Goal: Task Accomplishment & Management: Use online tool/utility

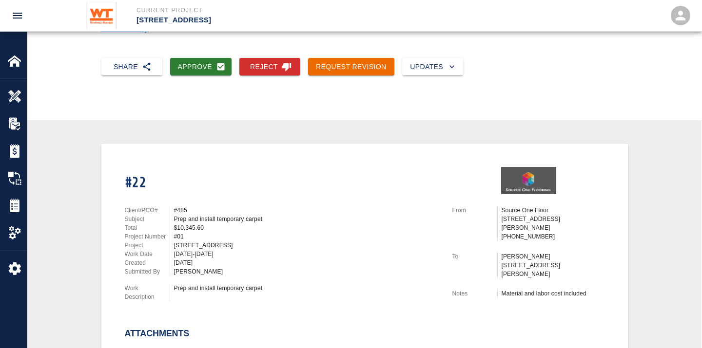
scroll to position [18, 0]
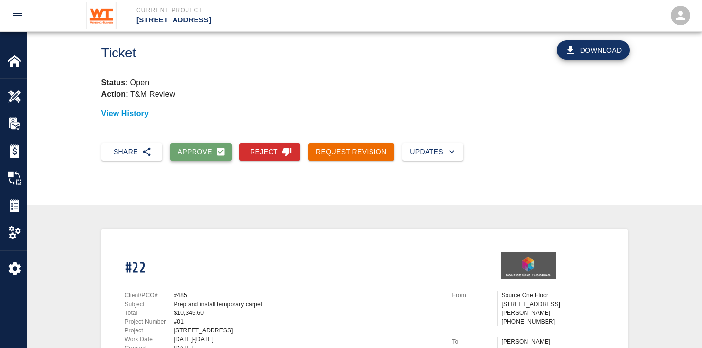
click at [189, 150] on button "Approve" at bounding box center [201, 152] width 62 height 18
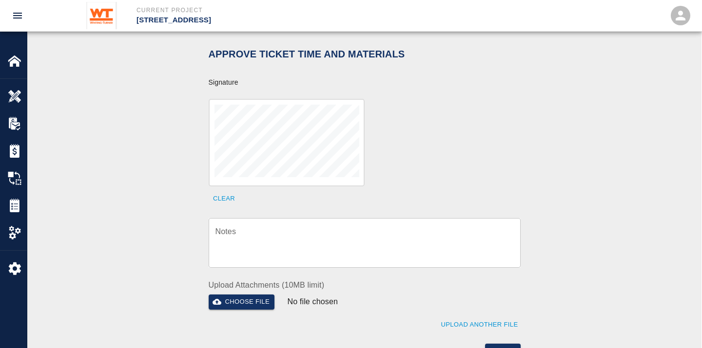
scroll to position [397, 0]
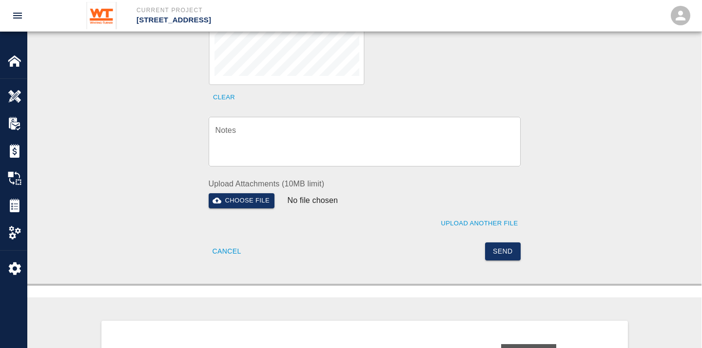
click at [293, 125] on textarea "Notes" at bounding box center [364, 142] width 298 height 34
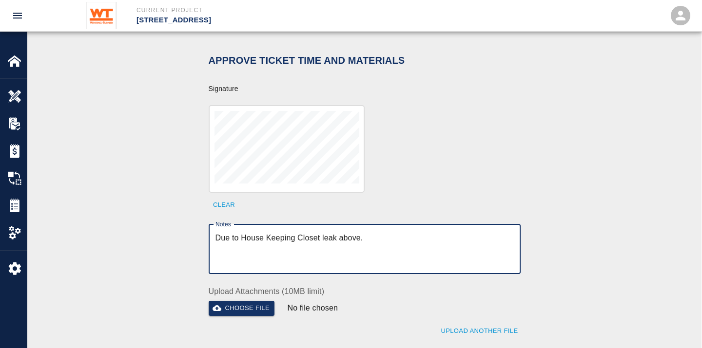
scroll to position [288, 0]
click at [407, 233] on textarea "Due to House Keeping Closet leak above." at bounding box center [364, 250] width 298 height 34
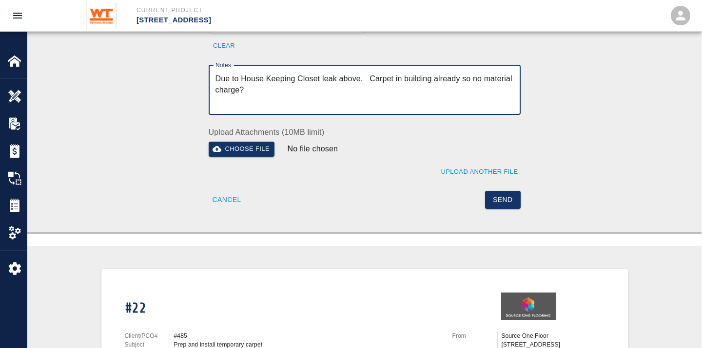
scroll to position [451, 0]
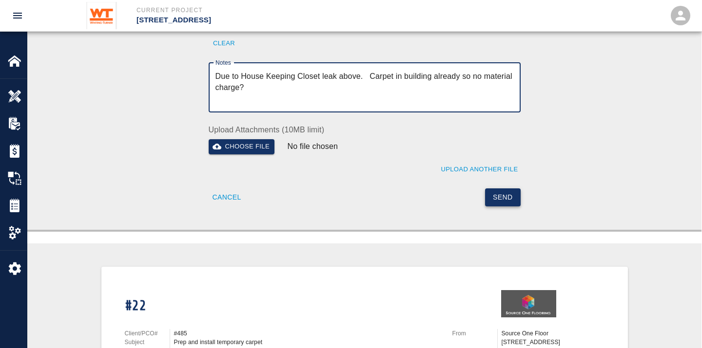
type textarea "Due to House Keeping Closet leak above. Carpet in building already so no materi…"
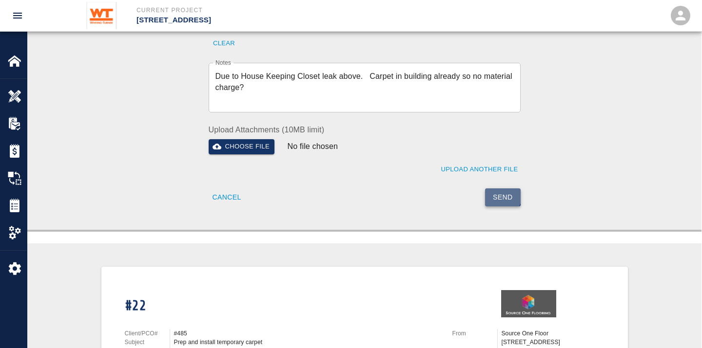
click at [502, 189] on button "Send" at bounding box center [503, 198] width 36 height 18
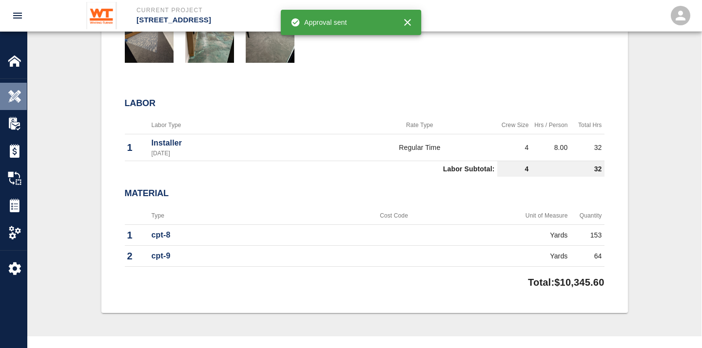
click at [18, 95] on img at bounding box center [15, 97] width 14 height 14
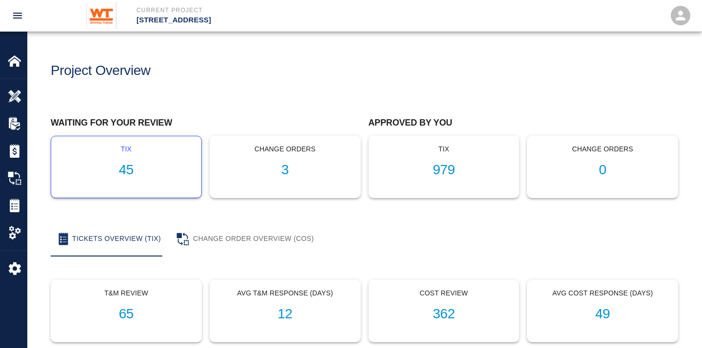
click at [122, 167] on h1 "45" at bounding box center [126, 170] width 134 height 16
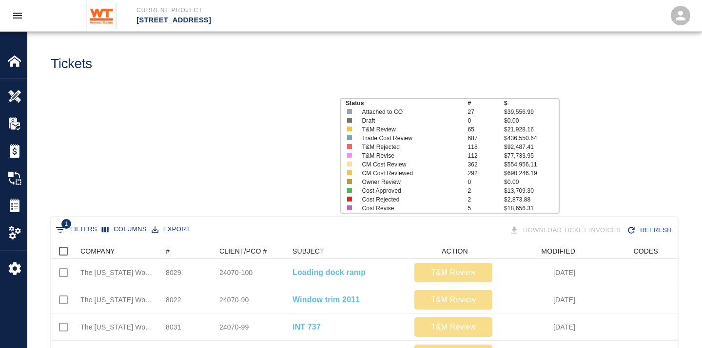
scroll to position [162, 0]
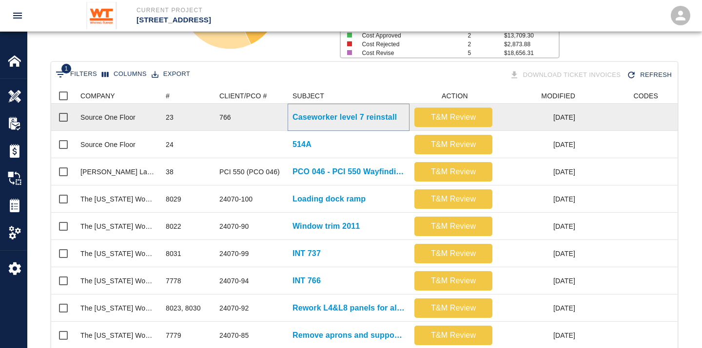
click at [348, 117] on p "Caseworker level 7 reinstall" at bounding box center [344, 118] width 104 height 12
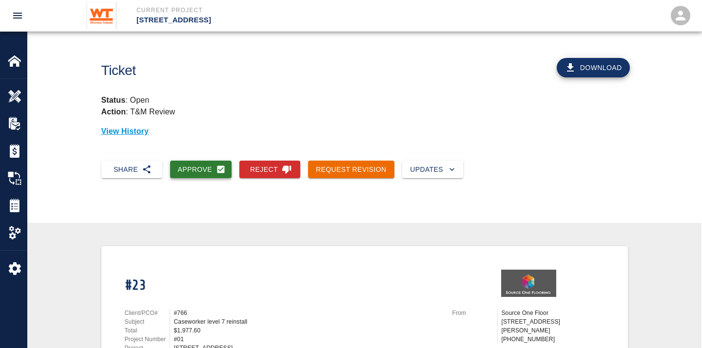
click at [199, 167] on button "Approve" at bounding box center [201, 170] width 62 height 18
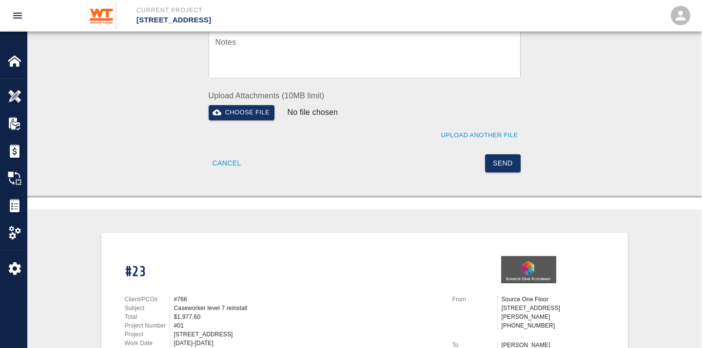
scroll to position [348, 0]
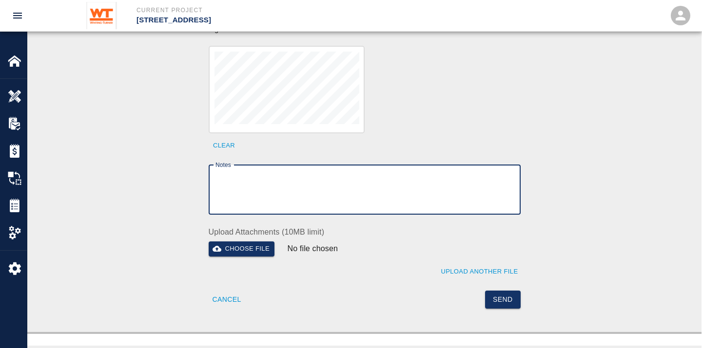
click at [269, 181] on textarea "Notes" at bounding box center [364, 190] width 298 height 34
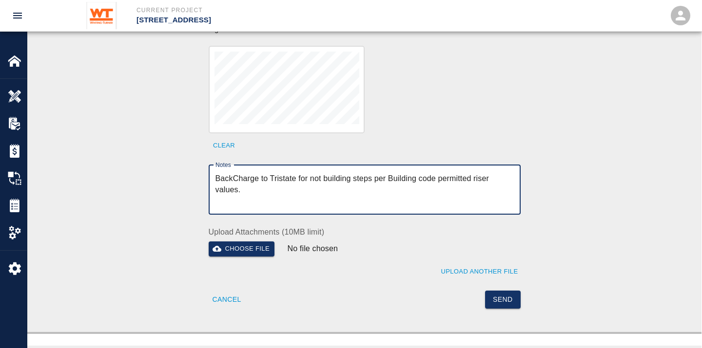
click at [388, 173] on textarea "BackCharge to Tristate for not building steps per Building code permitted riser…" at bounding box center [364, 190] width 298 height 34
type textarea "BackCharge to Tristate for not building steps per the Building code permitted r…"
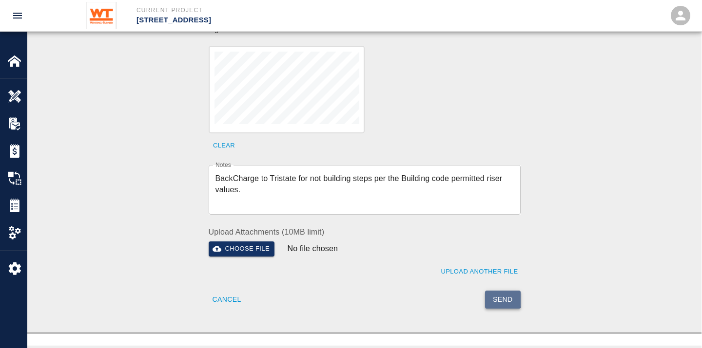
click at [502, 291] on button "Send" at bounding box center [503, 300] width 36 height 18
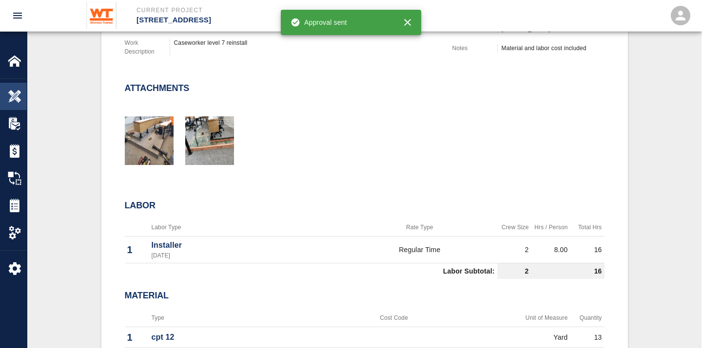
click at [13, 95] on img at bounding box center [15, 97] width 14 height 14
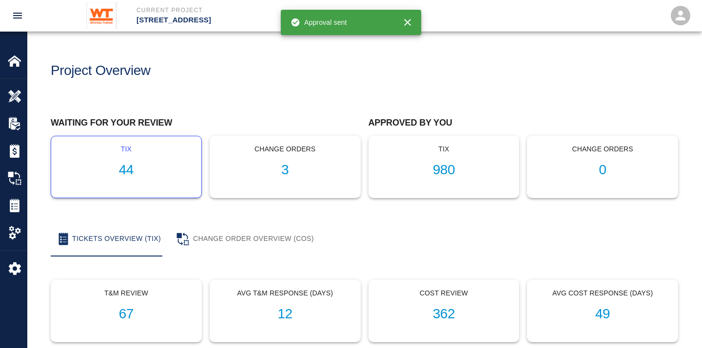
click at [125, 173] on h1 "44" at bounding box center [126, 170] width 134 height 16
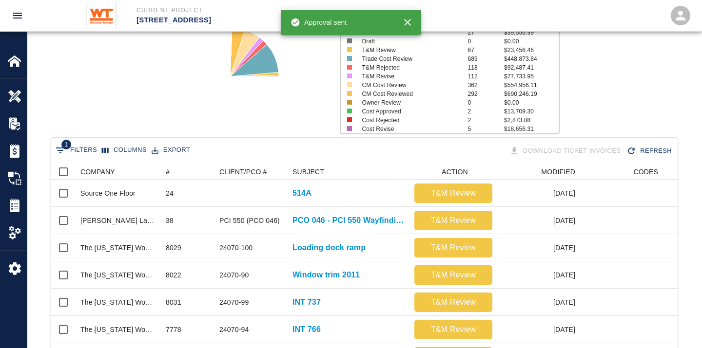
scroll to position [108, 0]
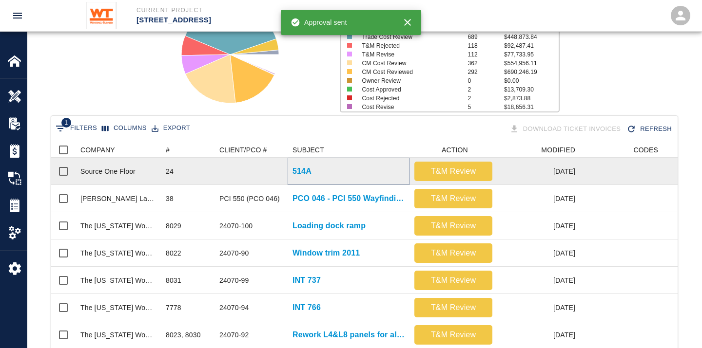
click at [295, 169] on p "514A" at bounding box center [301, 172] width 19 height 12
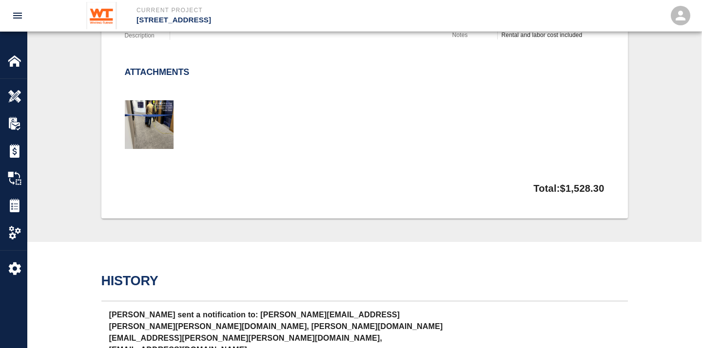
scroll to position [379, 0]
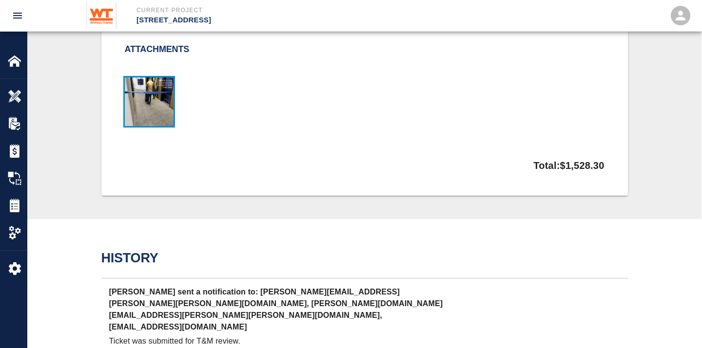
click at [158, 102] on img "button" at bounding box center [149, 101] width 49 height 49
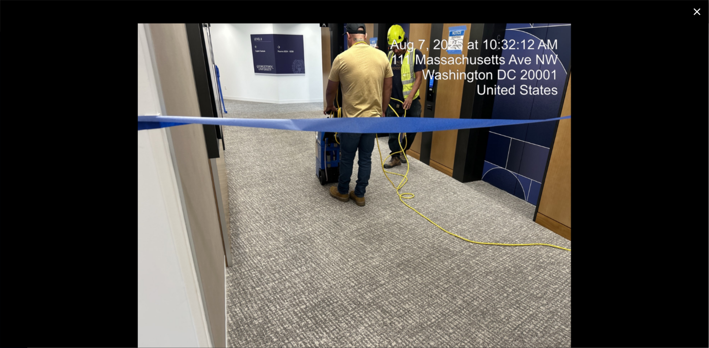
click at [631, 15] on icon "close" at bounding box center [698, 12] width 12 height 12
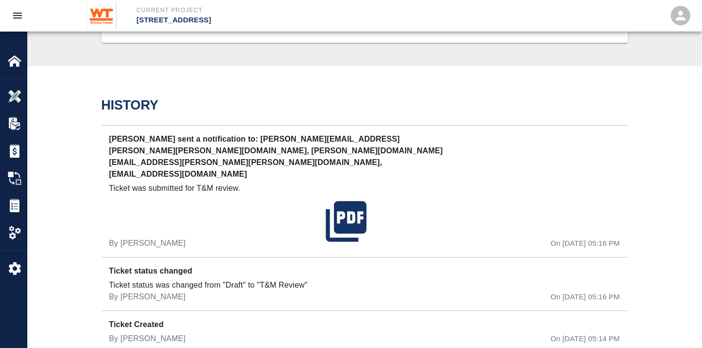
scroll to position [532, 0]
click at [344, 201] on icon "button" at bounding box center [345, 221] width 40 height 40
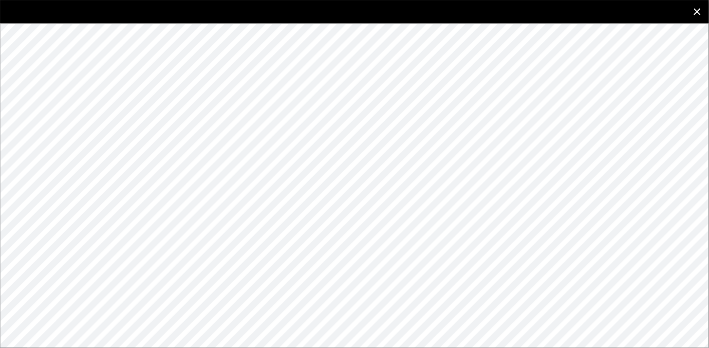
click at [631, 12] on icon "close" at bounding box center [697, 11] width 7 height 7
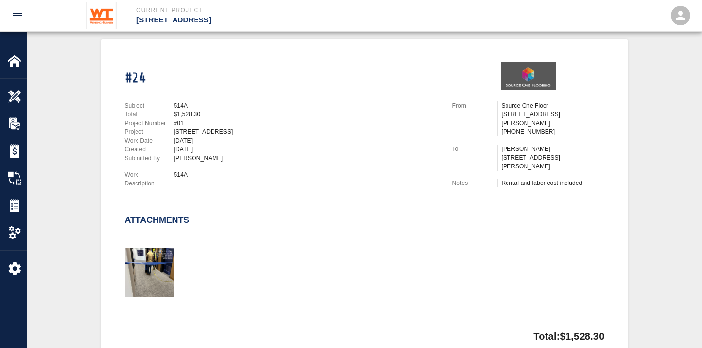
scroll to position [207, 0]
click at [154, 268] on img "button" at bounding box center [149, 273] width 49 height 49
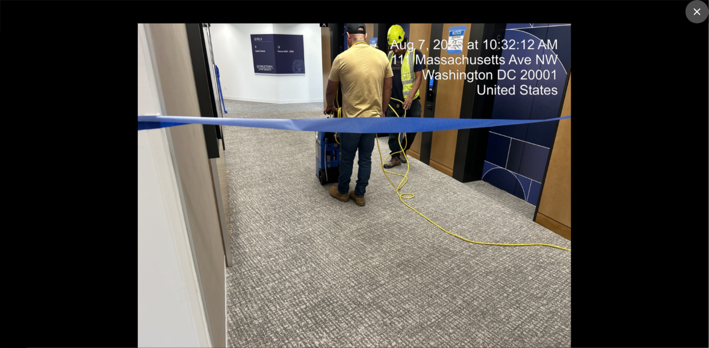
click at [631, 8] on icon "close" at bounding box center [697, 11] width 7 height 7
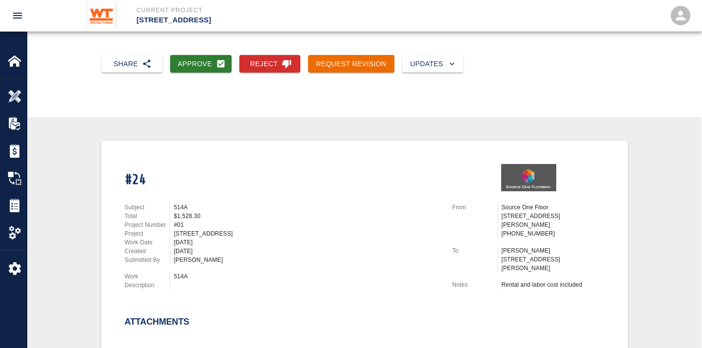
scroll to position [0, 0]
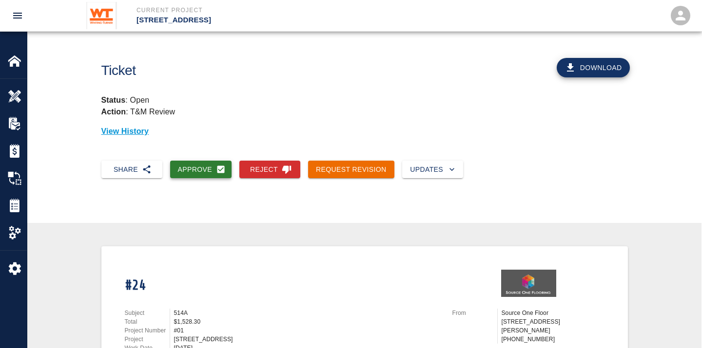
click at [201, 173] on button "Approve" at bounding box center [201, 170] width 62 height 18
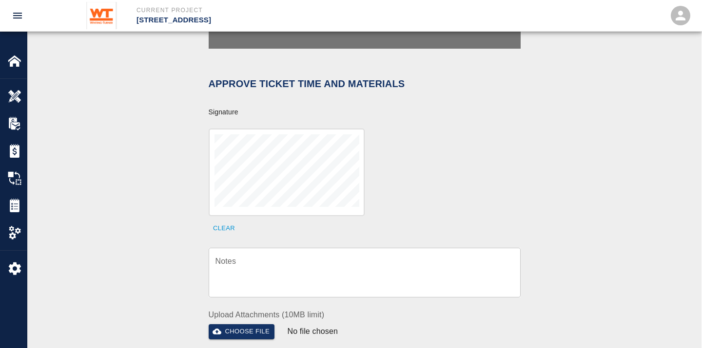
scroll to position [270, 0]
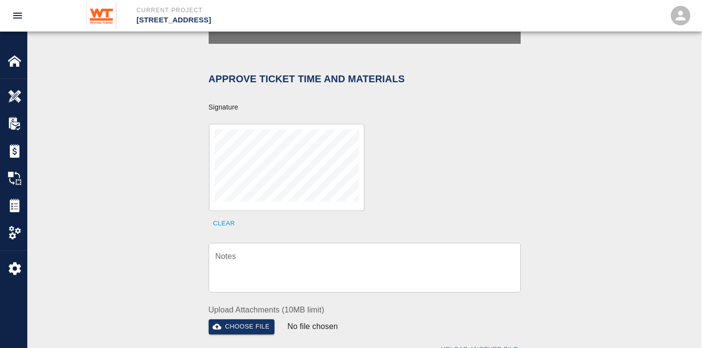
click at [301, 251] on textarea "Notes" at bounding box center [364, 268] width 298 height 34
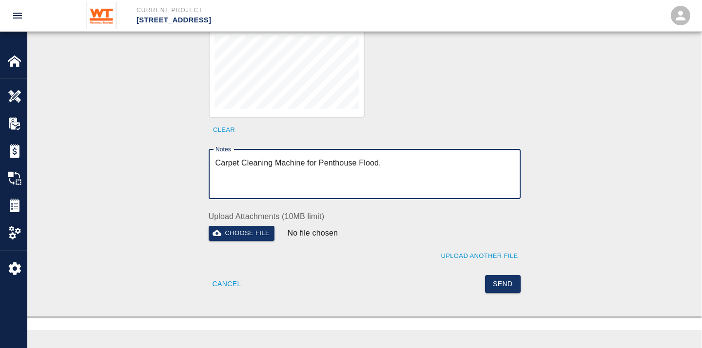
scroll to position [379, 0]
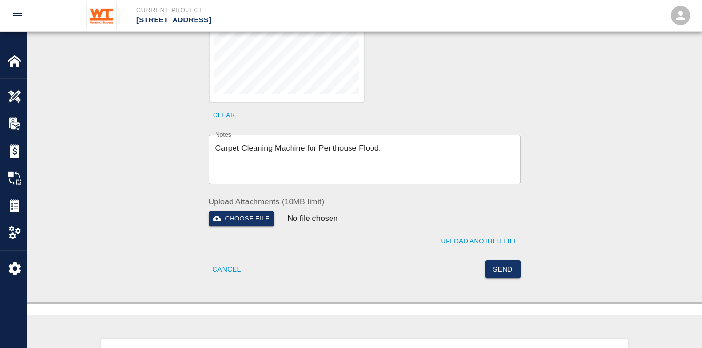
drag, startPoint x: 505, startPoint y: 256, endPoint x: 387, endPoint y: 117, distance: 181.8
click at [387, 117] on div "Approve Ticket Time and Materials Signature Clear Notes Carpet Cleaning Machine…" at bounding box center [359, 112] width 324 height 331
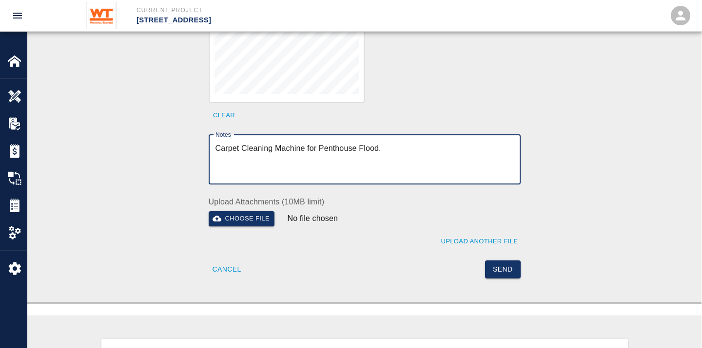
drag, startPoint x: 376, startPoint y: 136, endPoint x: 359, endPoint y: 133, distance: 18.0
click at [359, 143] on textarea "Carpet Cleaning Machine for Penthouse Flood." at bounding box center [364, 160] width 298 height 34
click at [430, 143] on textarea "Carpet Cleaning Machine for Penthouse Incident." at bounding box center [364, 160] width 298 height 34
type textarea "Carpet Cleaning Machine for Penthouse Incident."
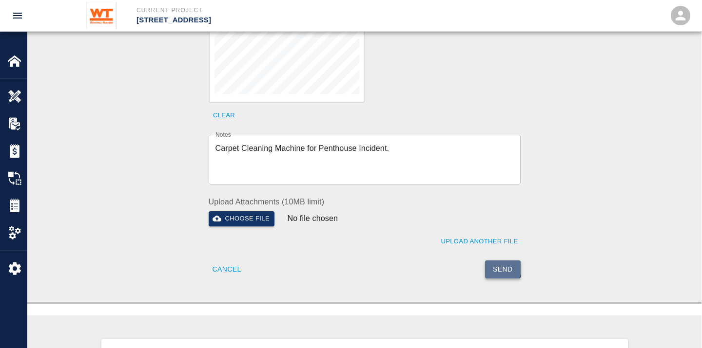
click at [490, 261] on button "Send" at bounding box center [503, 270] width 36 height 18
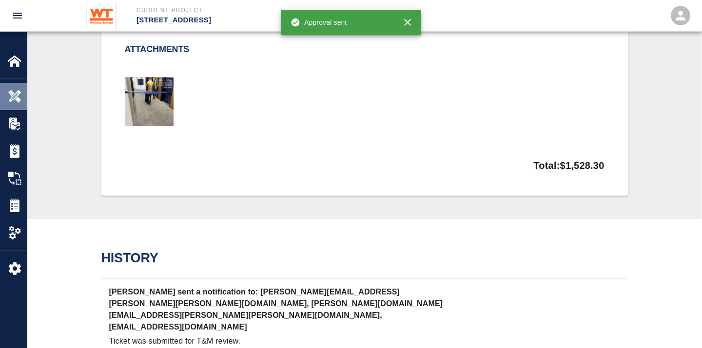
click at [13, 99] on img at bounding box center [15, 97] width 14 height 14
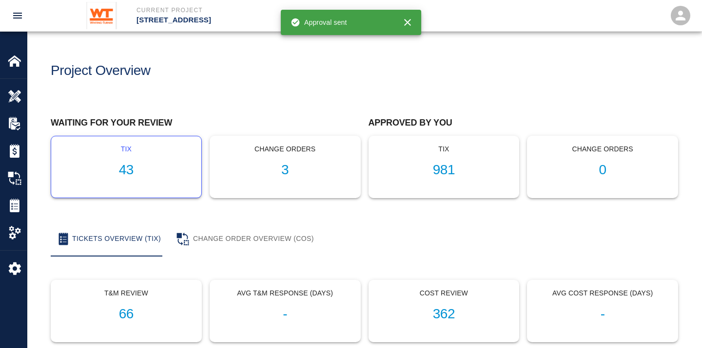
click at [121, 168] on h1 "43" at bounding box center [126, 170] width 134 height 16
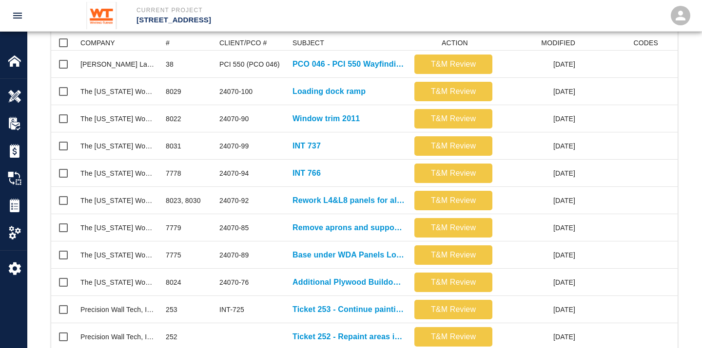
scroll to position [216, 0]
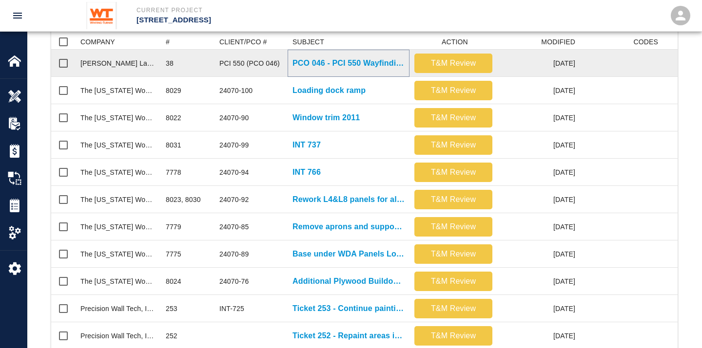
click at [327, 64] on p "PCO 046 - PCI 550 Wayfinding Sign Pavers" at bounding box center [348, 63] width 112 height 12
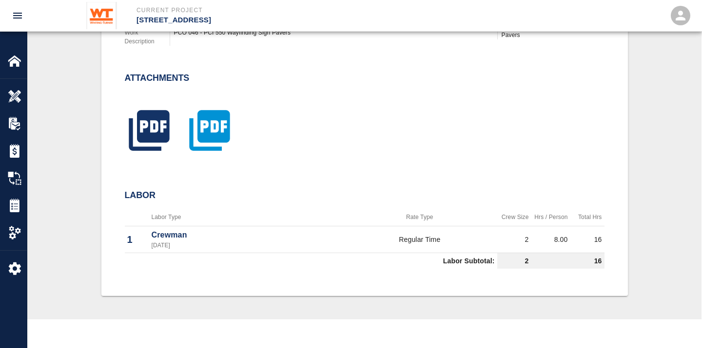
scroll to position [324, 0]
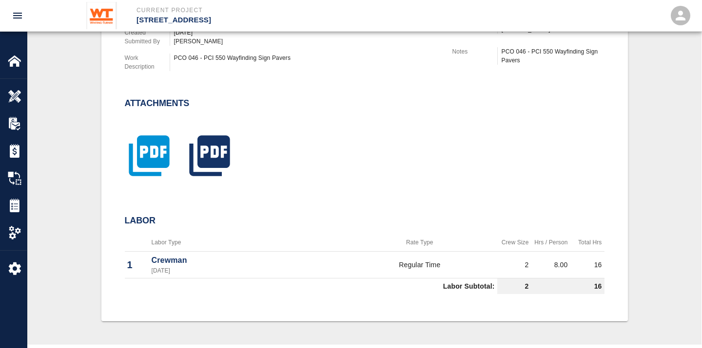
click at [153, 150] on icon "button" at bounding box center [149, 155] width 40 height 40
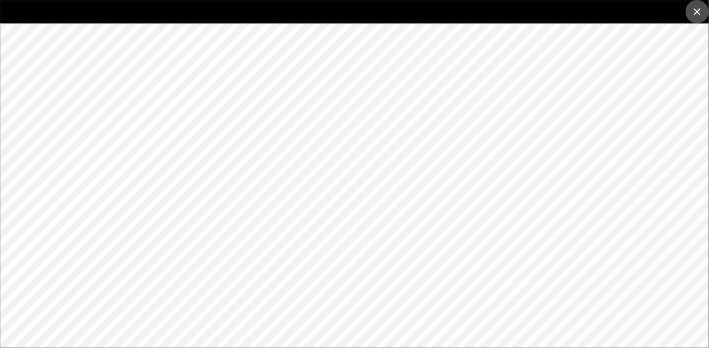
click at [631, 10] on icon "close" at bounding box center [697, 11] width 7 height 7
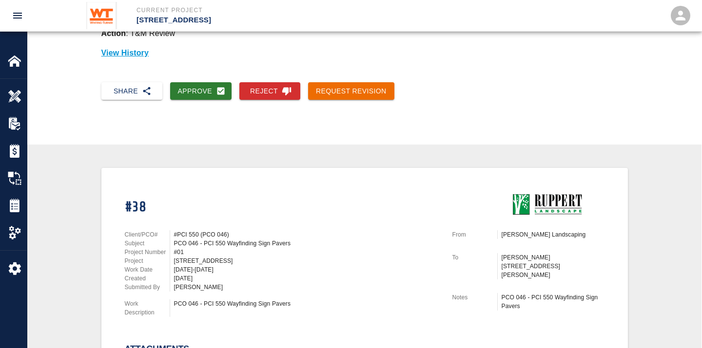
scroll to position [54, 0]
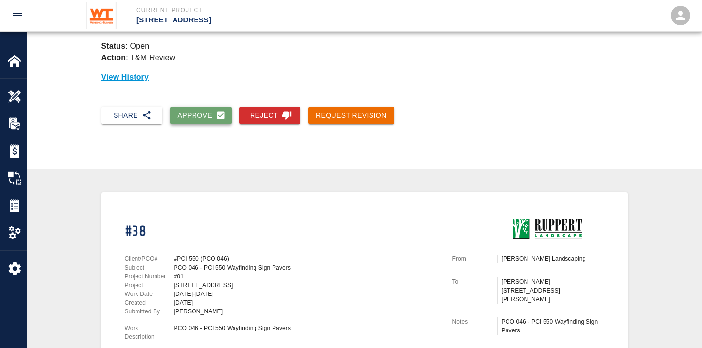
click at [206, 114] on button "Approve" at bounding box center [201, 116] width 62 height 18
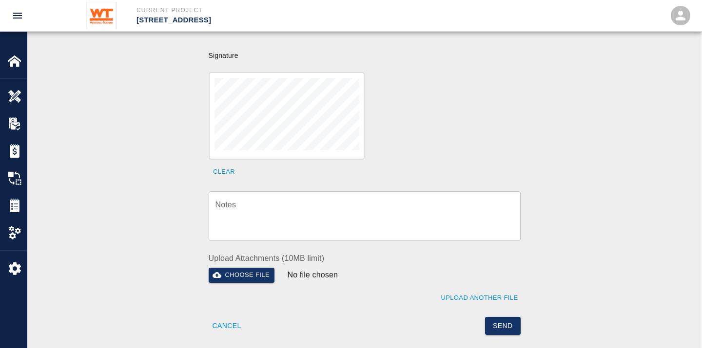
scroll to position [324, 0]
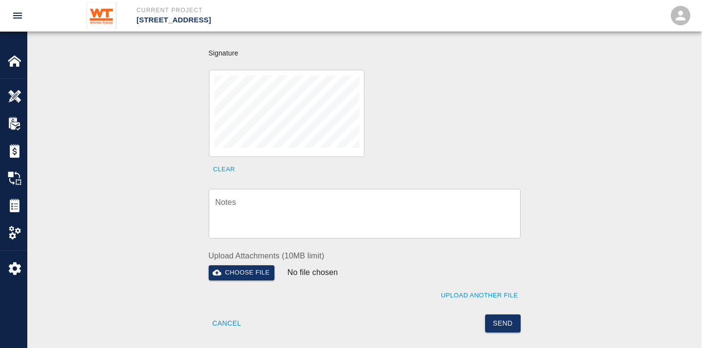
click at [334, 197] on textarea "Notes" at bounding box center [364, 214] width 298 height 34
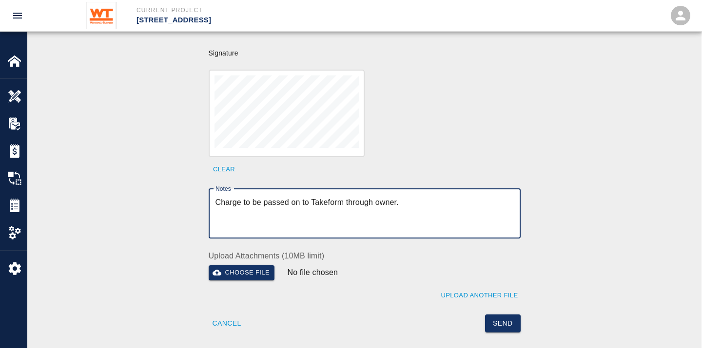
click at [260, 197] on textarea "Charge to be passed on to Takeform through owner." at bounding box center [364, 214] width 298 height 34
click at [439, 197] on textarea "Charge to be potentially passed on to Takeform through owner." at bounding box center [364, 214] width 298 height 34
click at [434, 197] on textarea "Charge to be potentially passed on to Takeform through owner." at bounding box center [364, 214] width 298 height 34
click at [453, 197] on textarea "Charge to be potentially passed on to Takeform through owner rep." at bounding box center [364, 214] width 298 height 34
type textarea "Charge to be potentially passed on to Takeform through owner rep."
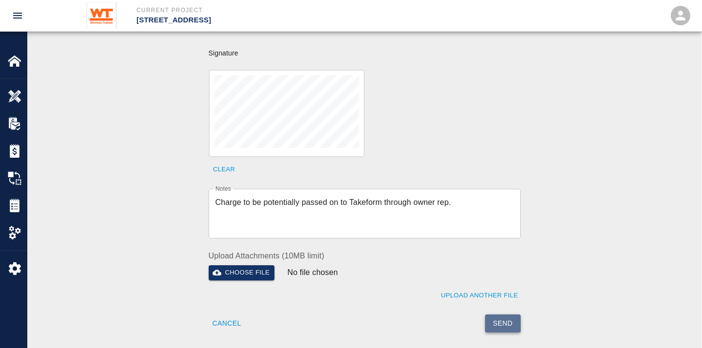
click at [508, 313] on button "Send" at bounding box center [503, 324] width 36 height 18
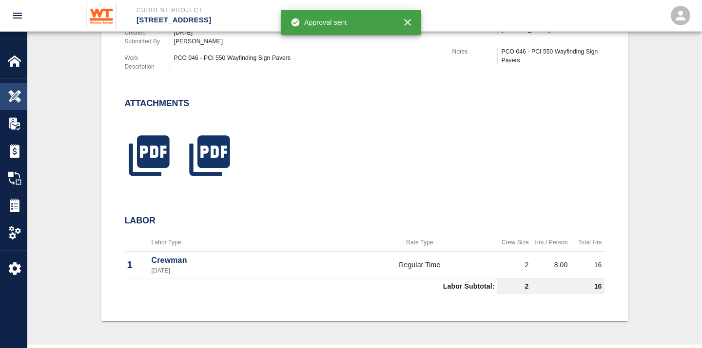
click at [17, 95] on img at bounding box center [15, 97] width 14 height 14
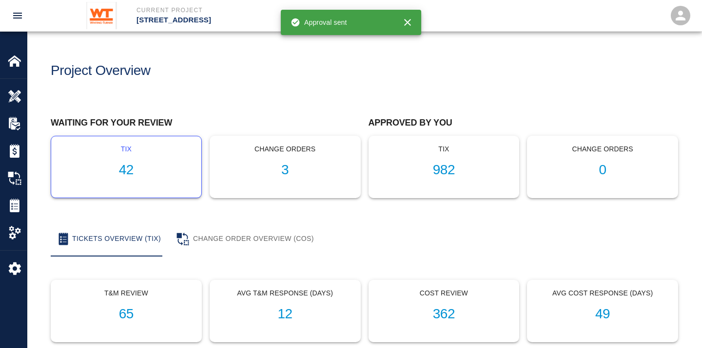
click at [124, 164] on h1 "42" at bounding box center [126, 170] width 134 height 16
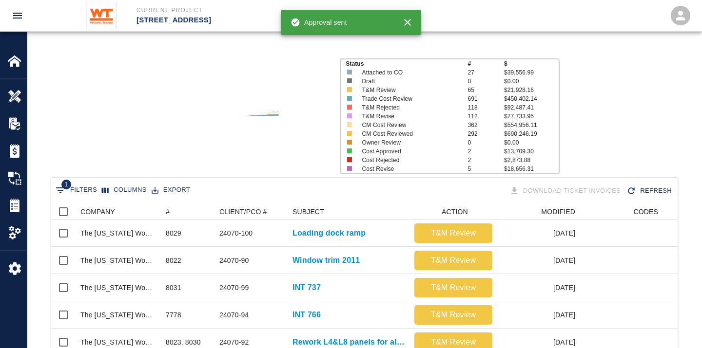
scroll to position [108, 0]
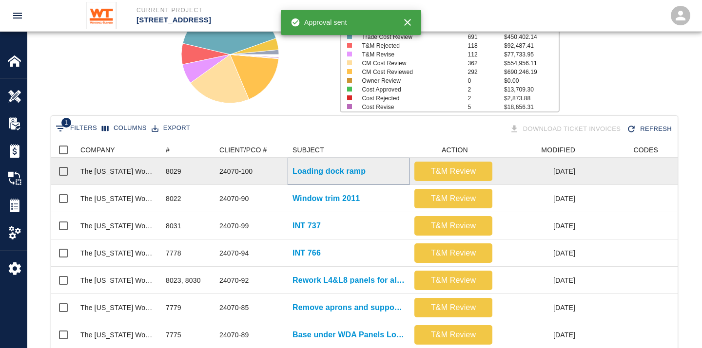
click at [337, 170] on p "Loading dock ramp" at bounding box center [328, 172] width 73 height 12
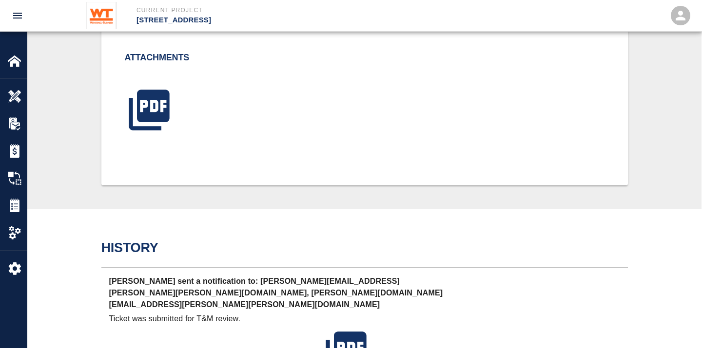
scroll to position [366, 0]
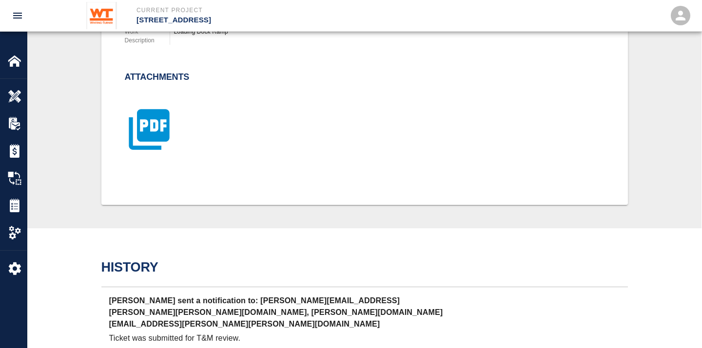
click at [151, 122] on icon "button" at bounding box center [149, 129] width 49 height 49
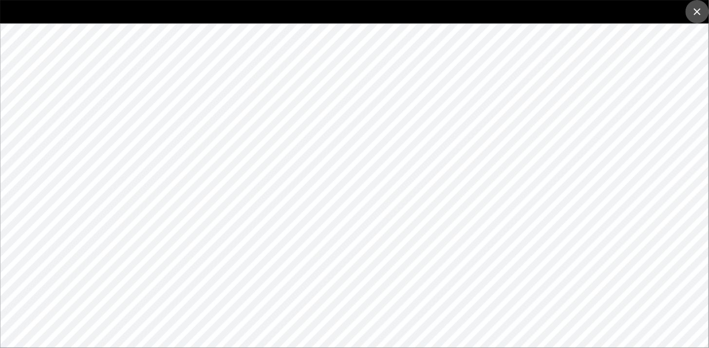
click at [631, 7] on icon "close" at bounding box center [698, 12] width 12 height 12
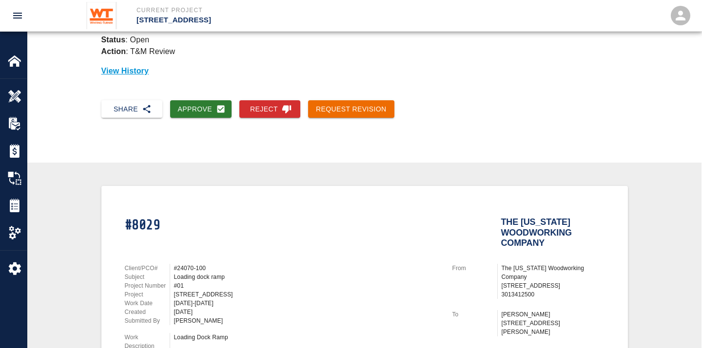
scroll to position [41, 0]
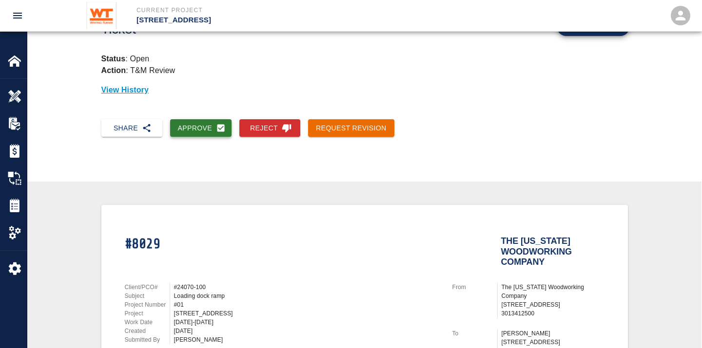
click at [187, 123] on button "Approve" at bounding box center [201, 128] width 62 height 18
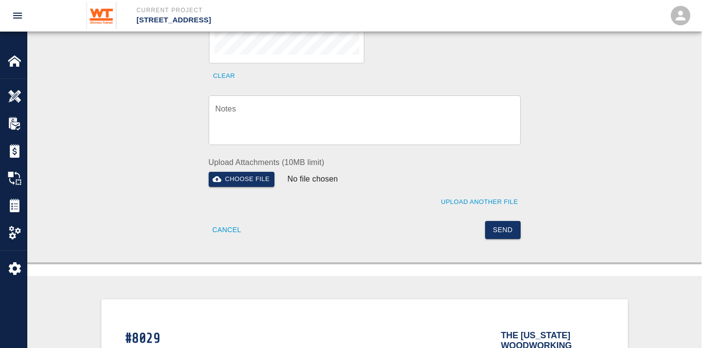
scroll to position [420, 0]
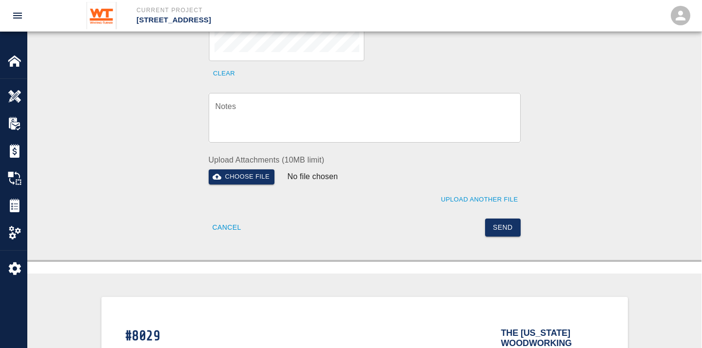
click at [324, 110] on textarea "Notes" at bounding box center [364, 118] width 298 height 34
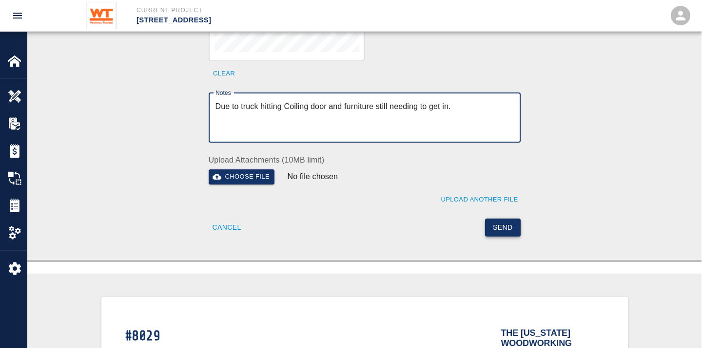
type textarea "Due to truck hitting Coiling door and furniture still needing to get in."
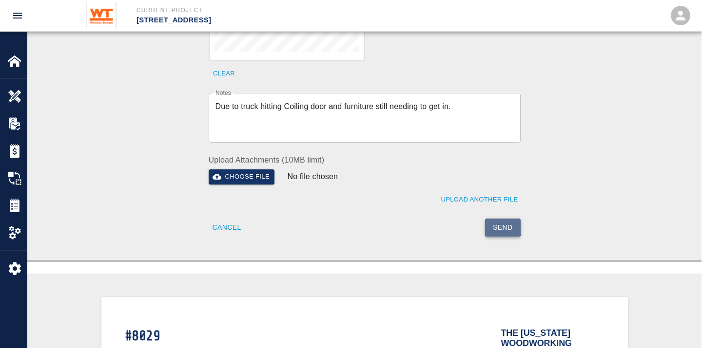
click at [503, 219] on button "Send" at bounding box center [503, 228] width 36 height 18
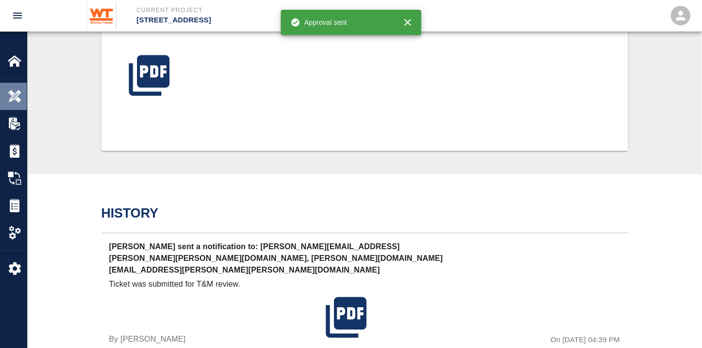
click at [18, 95] on img at bounding box center [15, 97] width 14 height 14
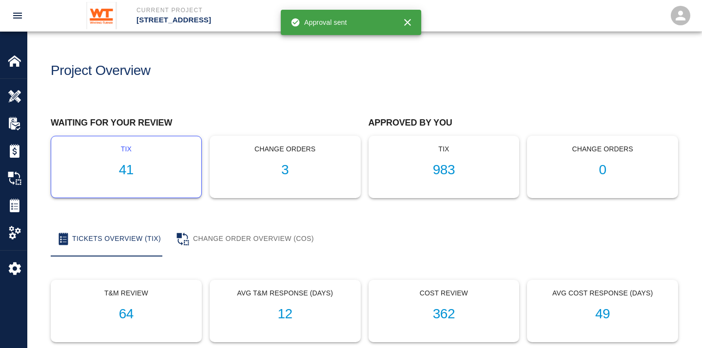
click at [127, 166] on h1 "41" at bounding box center [126, 170] width 134 height 16
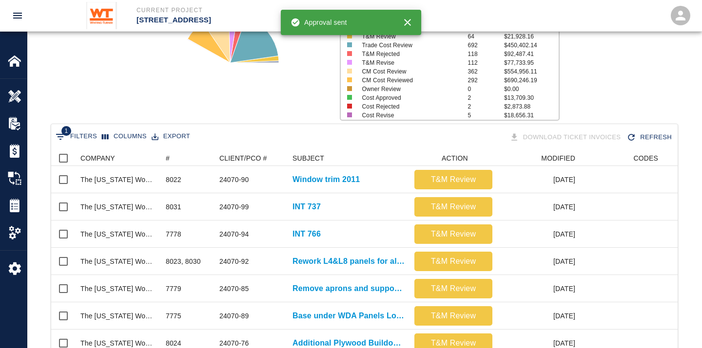
scroll to position [108, 0]
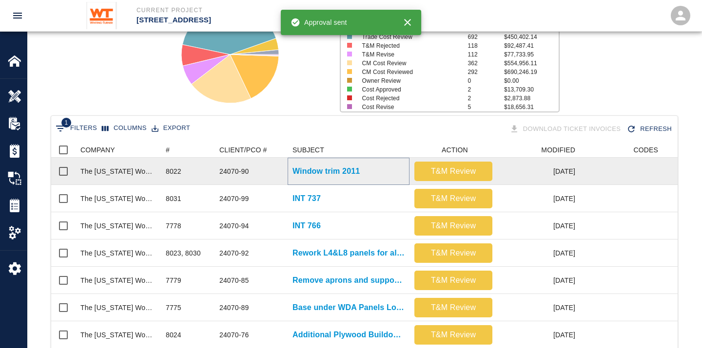
click at [320, 169] on p "Window trim 2011" at bounding box center [325, 172] width 67 height 12
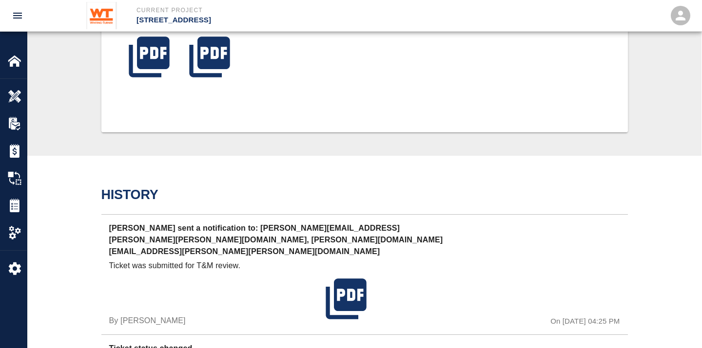
scroll to position [312, 0]
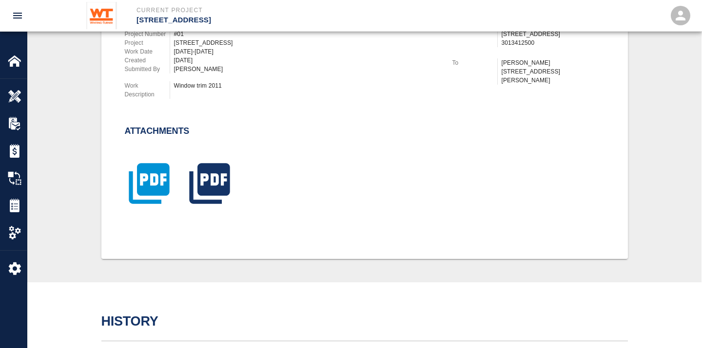
click at [160, 184] on icon "button" at bounding box center [149, 183] width 40 height 40
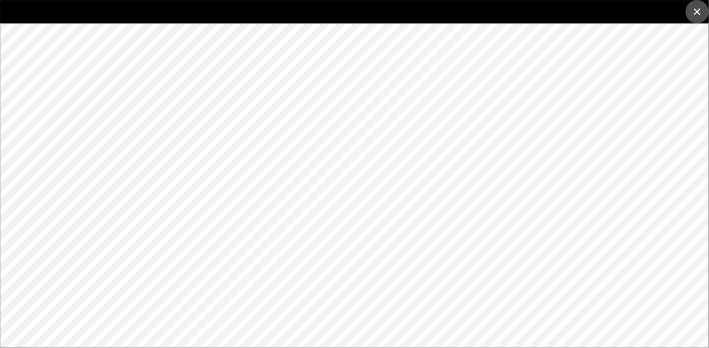
click at [631, 7] on icon "close" at bounding box center [698, 12] width 12 height 12
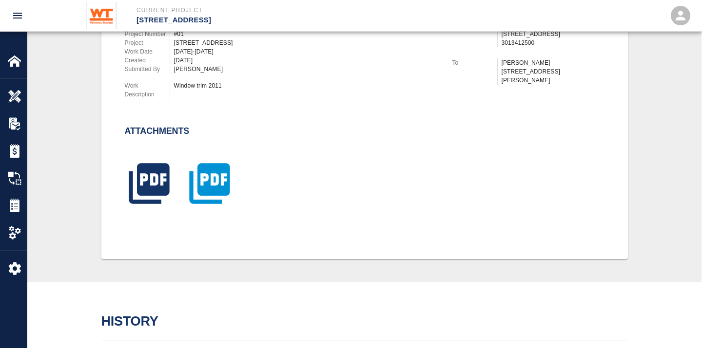
click at [210, 179] on icon "button" at bounding box center [209, 183] width 49 height 49
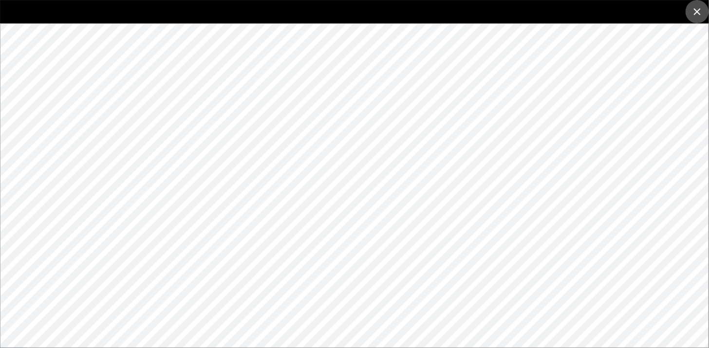
click at [631, 11] on icon "close" at bounding box center [697, 11] width 7 height 7
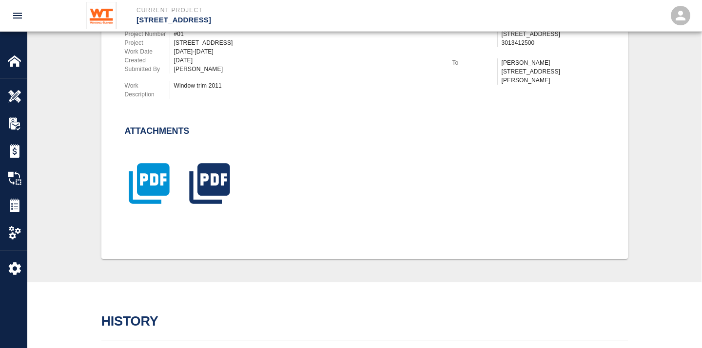
click at [154, 179] on icon "button" at bounding box center [149, 183] width 49 height 49
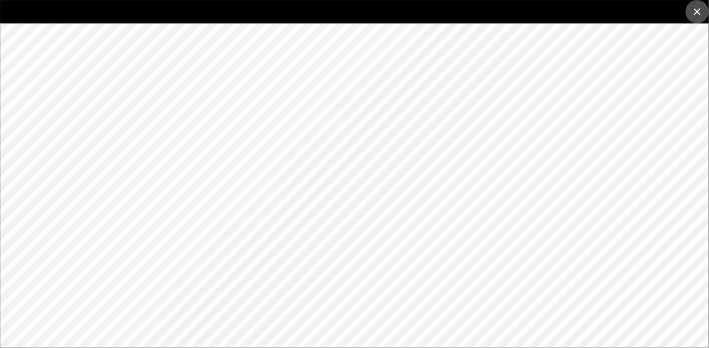
click at [631, 12] on icon "close" at bounding box center [698, 12] width 12 height 12
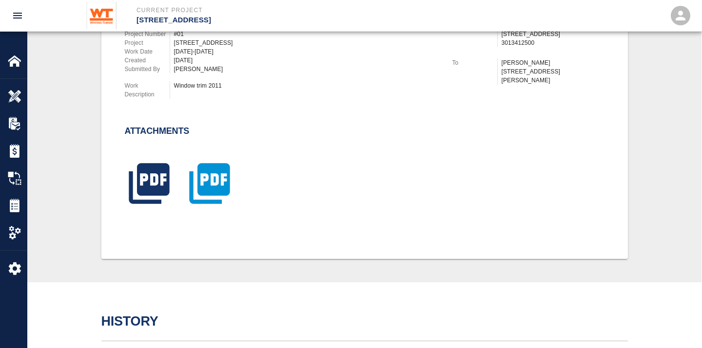
click at [214, 173] on icon "button" at bounding box center [209, 183] width 40 height 40
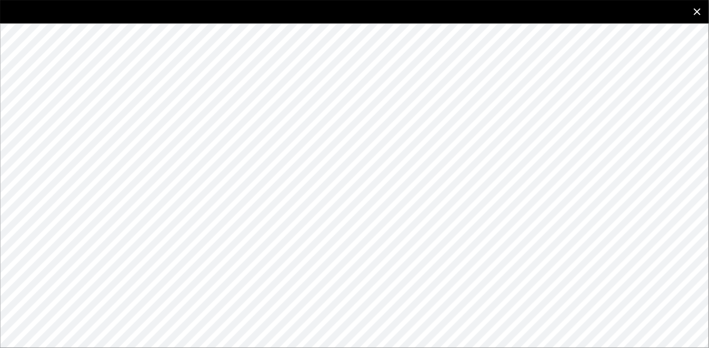
click at [631, 12] on icon "close" at bounding box center [698, 12] width 12 height 12
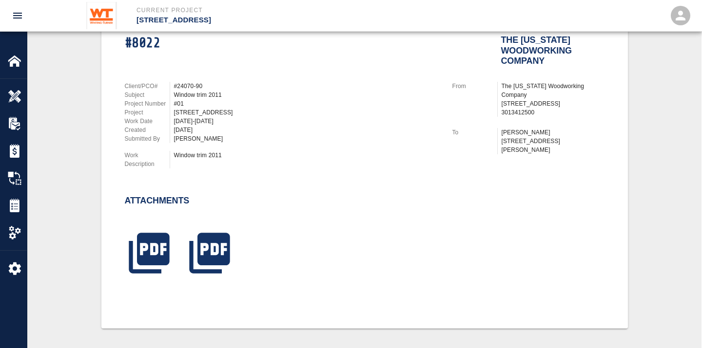
scroll to position [41, 0]
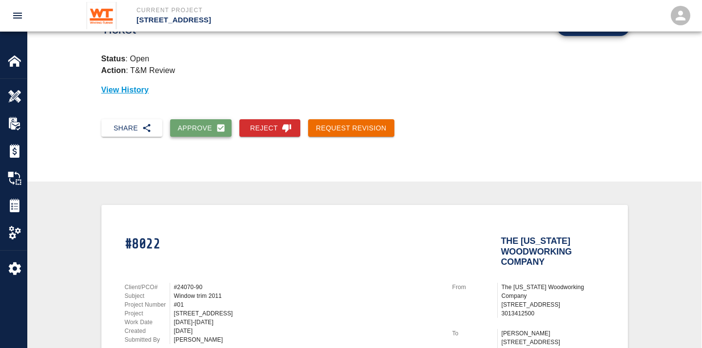
click at [188, 127] on button "Approve" at bounding box center [201, 128] width 62 height 18
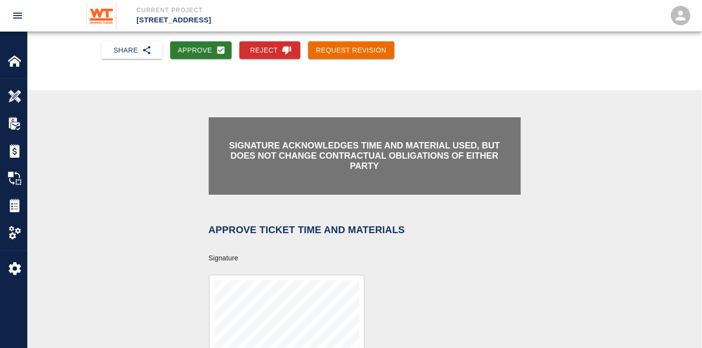
scroll to position [258, 0]
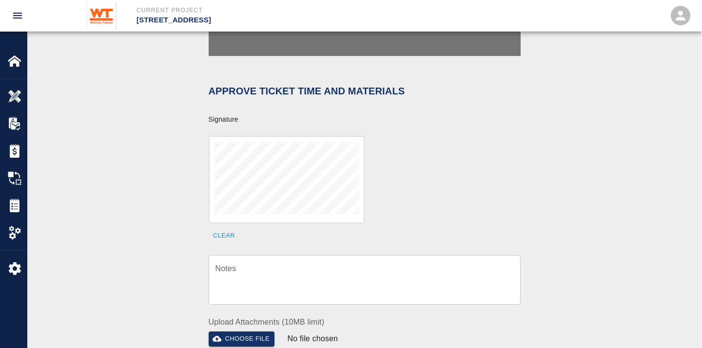
click at [286, 268] on textarea "Notes" at bounding box center [364, 280] width 298 height 34
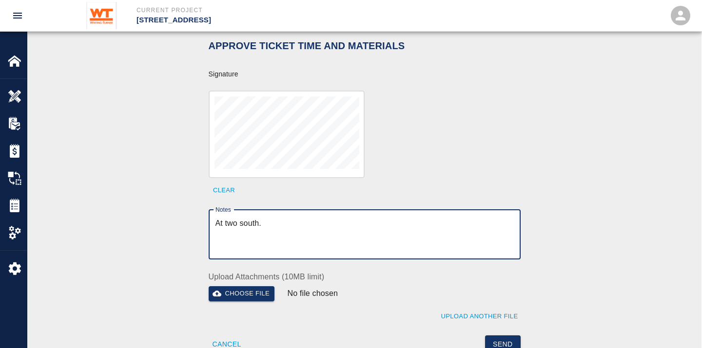
scroll to position [366, 0]
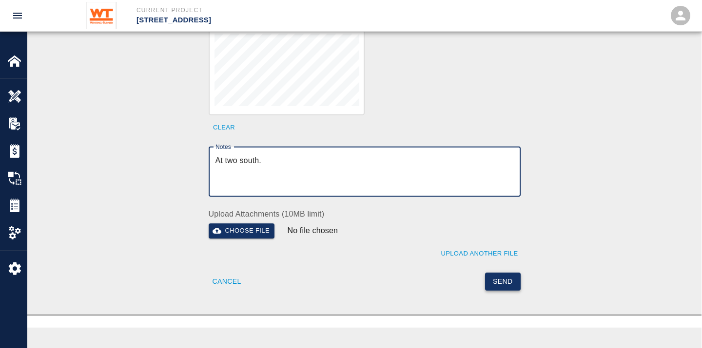
type textarea "At two south."
click at [498, 273] on button "Send" at bounding box center [503, 282] width 36 height 18
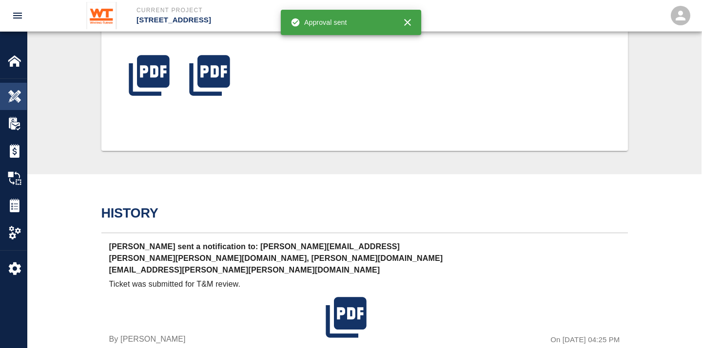
click at [13, 94] on img at bounding box center [15, 97] width 14 height 14
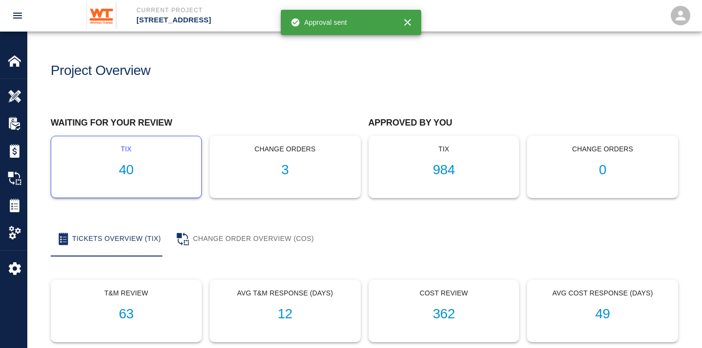
click at [125, 166] on h1 "40" at bounding box center [126, 170] width 134 height 16
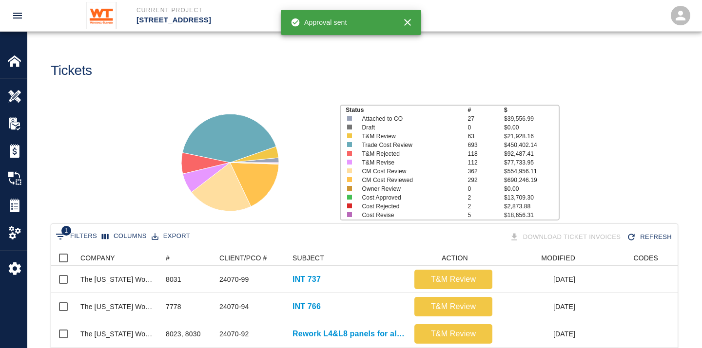
scroll to position [108, 0]
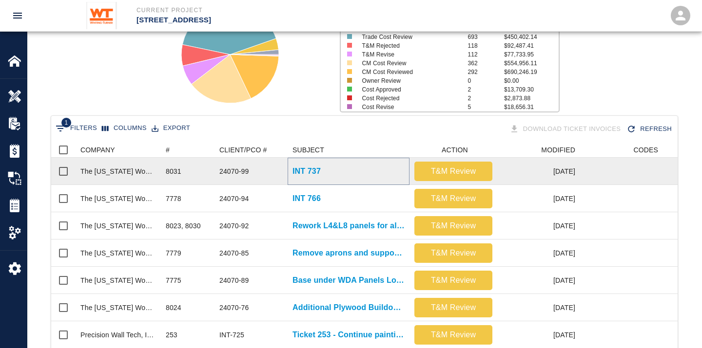
click at [304, 168] on p "INT 737" at bounding box center [306, 172] width 28 height 12
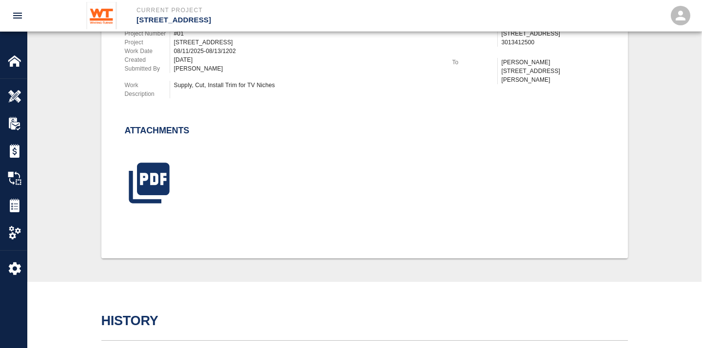
scroll to position [312, 0]
drag, startPoint x: 140, startPoint y: 168, endPoint x: 144, endPoint y: 172, distance: 6.2
click at [144, 172] on icon "button" at bounding box center [149, 183] width 40 height 40
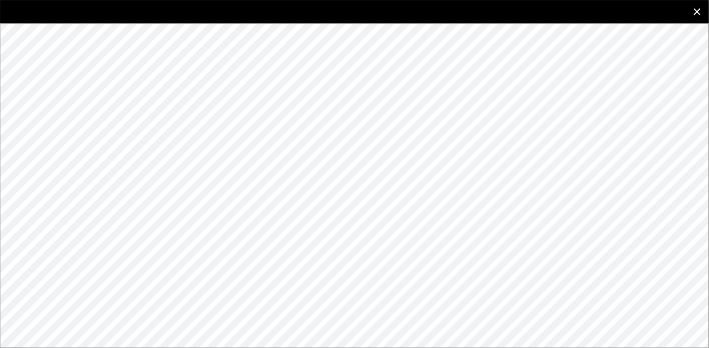
click at [631, 13] on icon "close" at bounding box center [698, 12] width 12 height 12
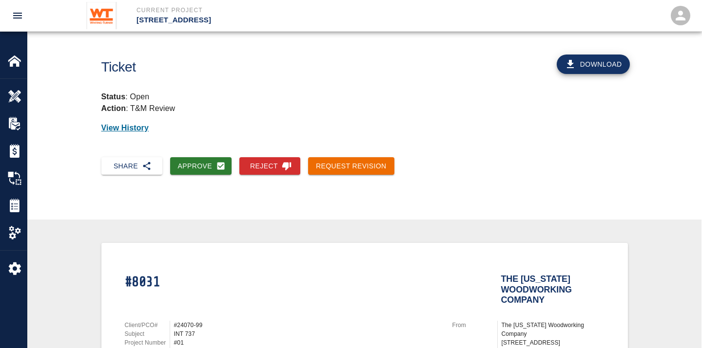
scroll to position [0, 0]
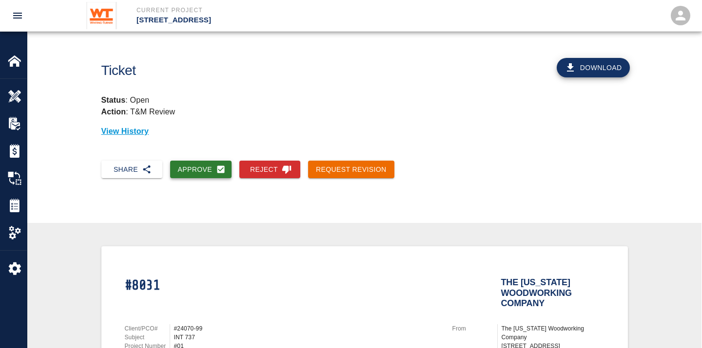
click at [189, 171] on button "Approve" at bounding box center [201, 170] width 62 height 18
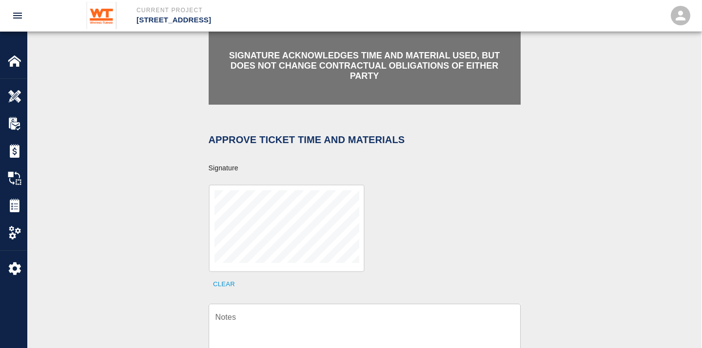
scroll to position [216, 0]
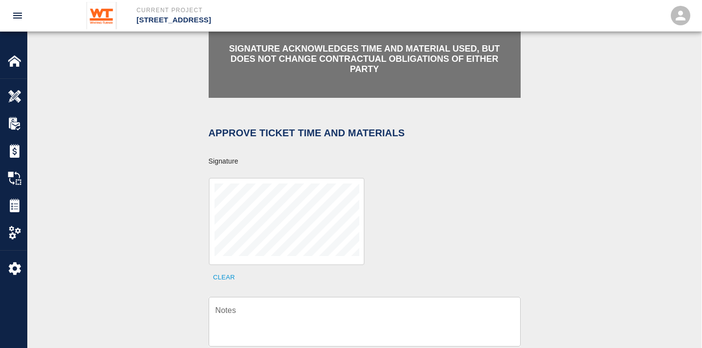
click at [326, 297] on div "x Notes" at bounding box center [365, 322] width 312 height 50
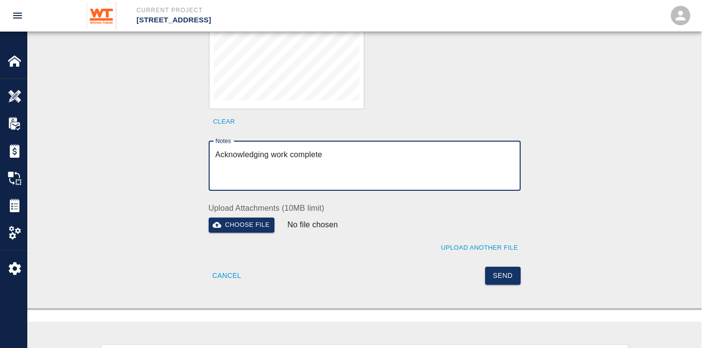
scroll to position [379, 0]
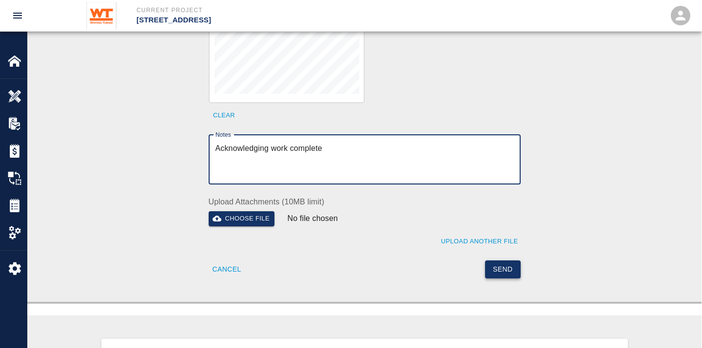
type textarea "Acknowledging work complete"
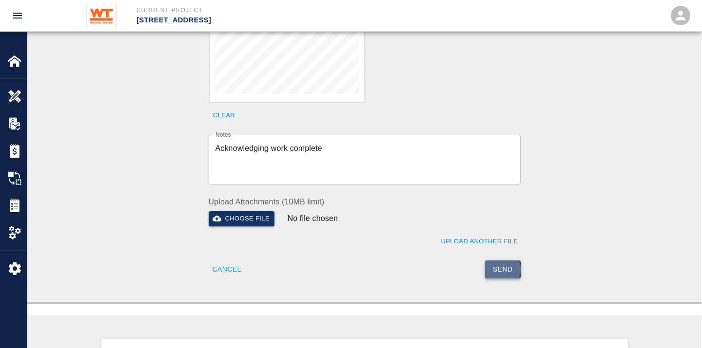
click at [495, 261] on button "Send" at bounding box center [503, 270] width 36 height 18
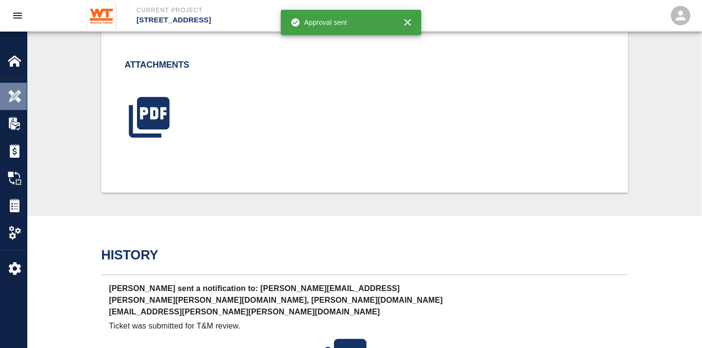
click at [10, 96] on img at bounding box center [15, 97] width 14 height 14
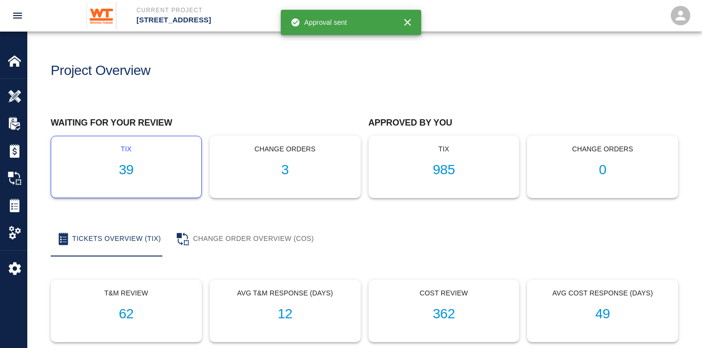
click at [133, 171] on h1 "39" at bounding box center [126, 170] width 134 height 16
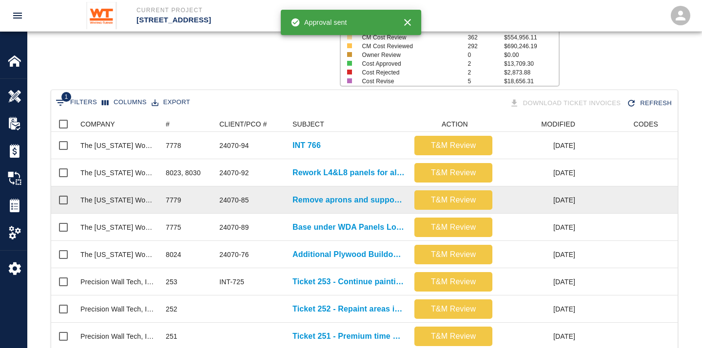
scroll to position [162, 0]
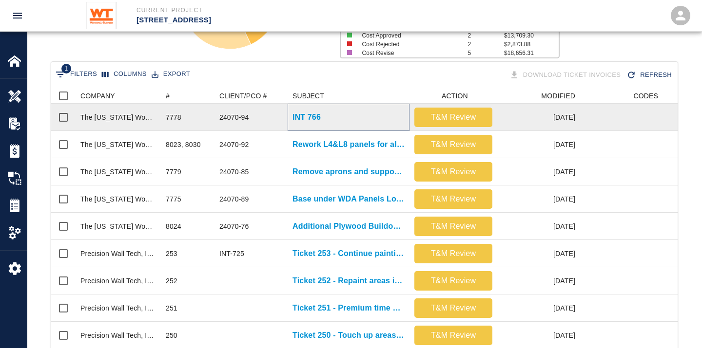
click at [309, 114] on p "INT 766" at bounding box center [306, 118] width 28 height 12
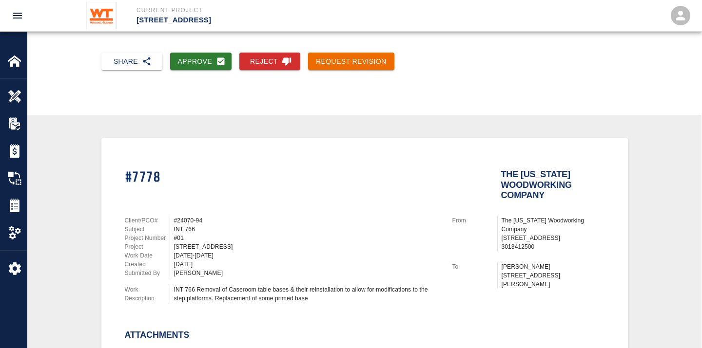
scroll to position [270, 0]
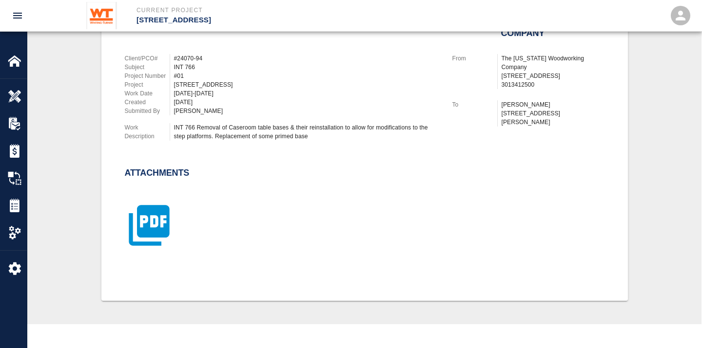
click at [159, 223] on icon "button" at bounding box center [149, 225] width 40 height 40
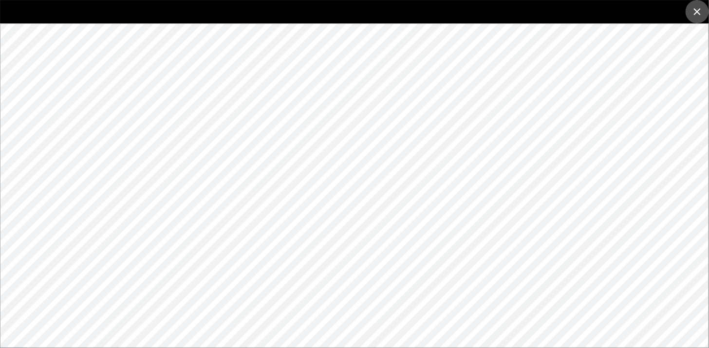
click at [631, 11] on icon "close" at bounding box center [698, 12] width 12 height 12
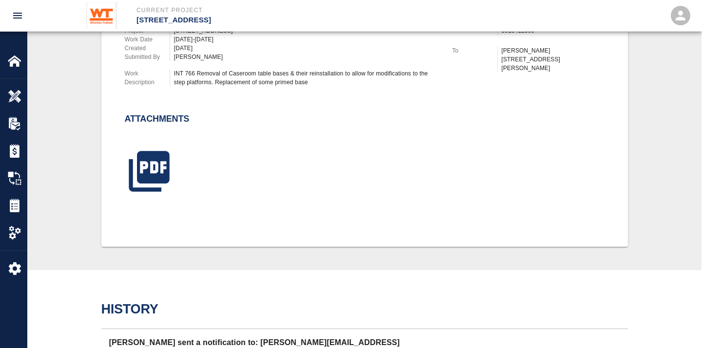
scroll to position [0, 0]
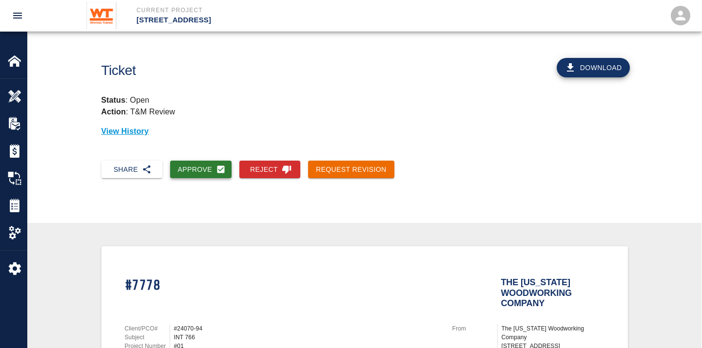
click at [196, 163] on button "Approve" at bounding box center [201, 170] width 62 height 18
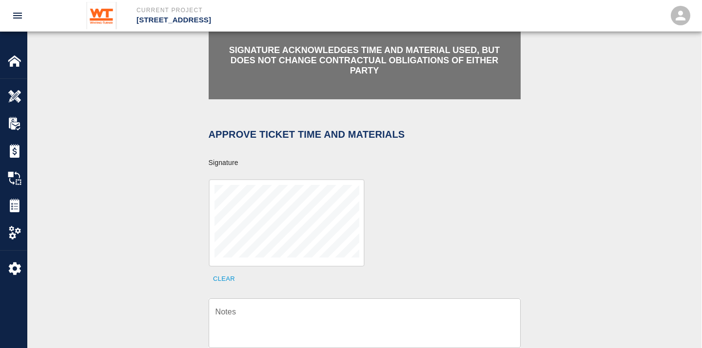
scroll to position [216, 0]
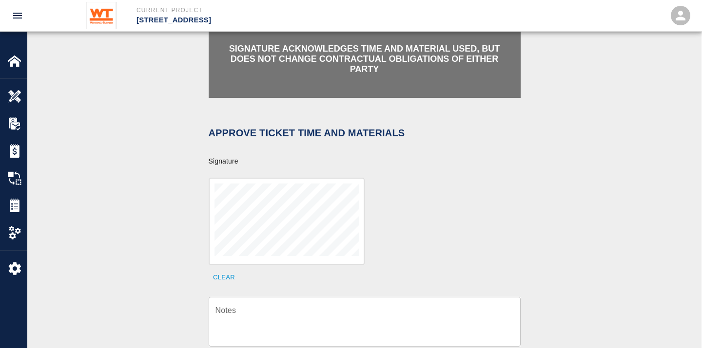
click at [405, 211] on div "Clear" at bounding box center [359, 225] width 324 height 119
drag, startPoint x: 349, startPoint y: 298, endPoint x: 351, endPoint y: 293, distance: 5.7
click at [349, 305] on textarea "Notes" at bounding box center [364, 322] width 298 height 34
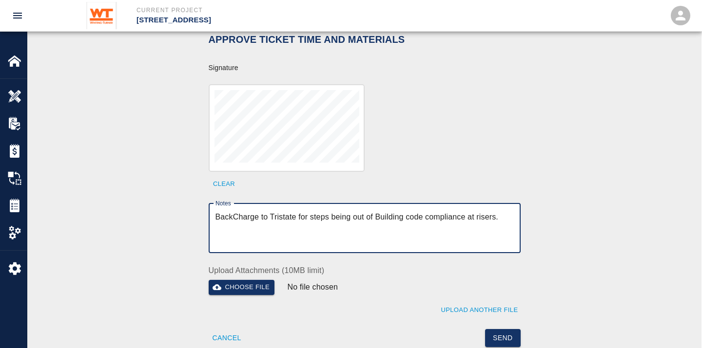
scroll to position [433, 0]
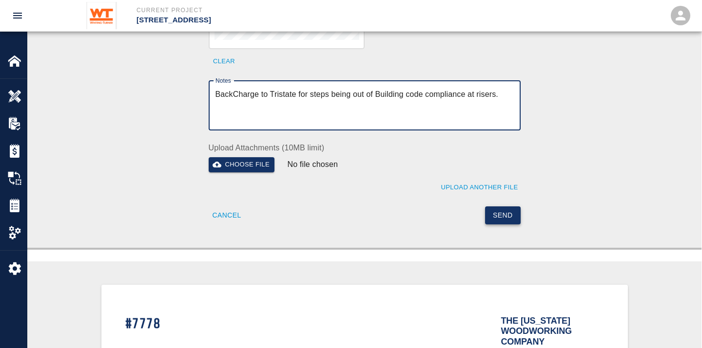
type textarea "BackCharge to Tristate for steps being out of Building code compliance at riser…"
click at [499, 207] on button "Send" at bounding box center [503, 216] width 36 height 18
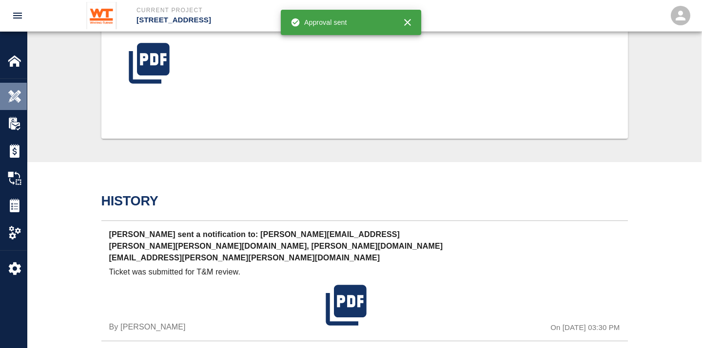
click at [16, 96] on img at bounding box center [15, 97] width 14 height 14
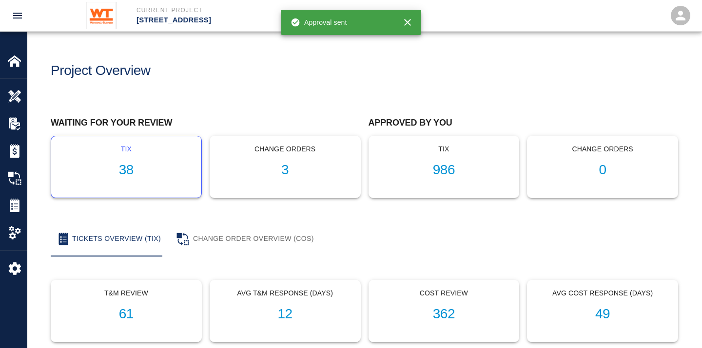
click at [130, 167] on h1 "38" at bounding box center [126, 170] width 134 height 16
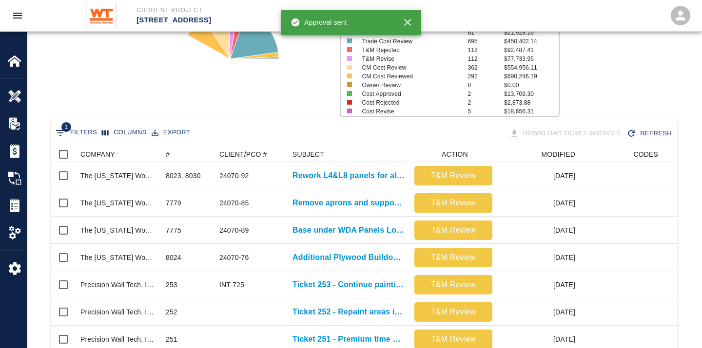
scroll to position [108, 0]
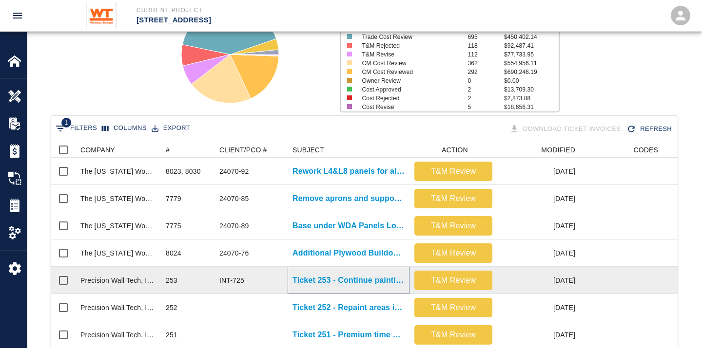
click at [366, 280] on p "Ticket 253 - Continue painting conduits in G-1 garage and remove protection" at bounding box center [348, 281] width 112 height 12
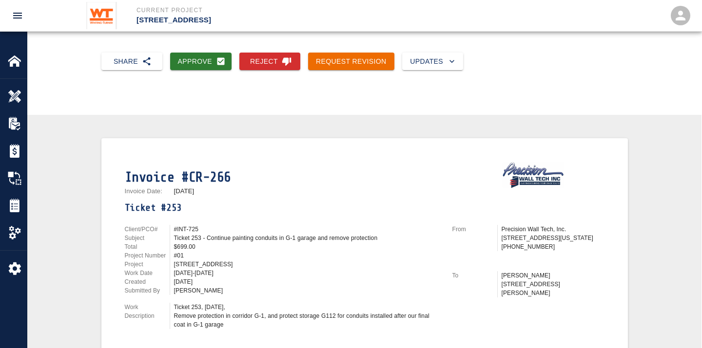
scroll to position [54, 0]
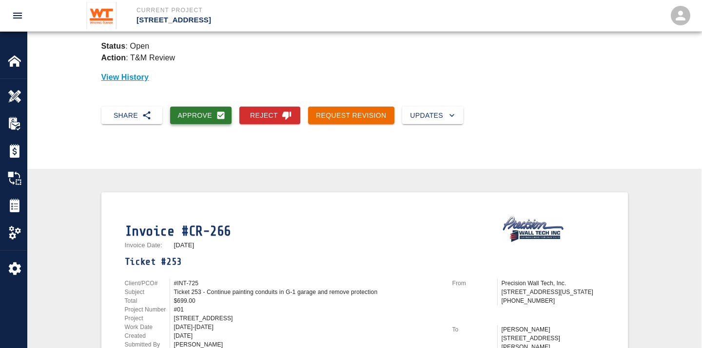
click at [191, 111] on button "Approve" at bounding box center [201, 116] width 62 height 18
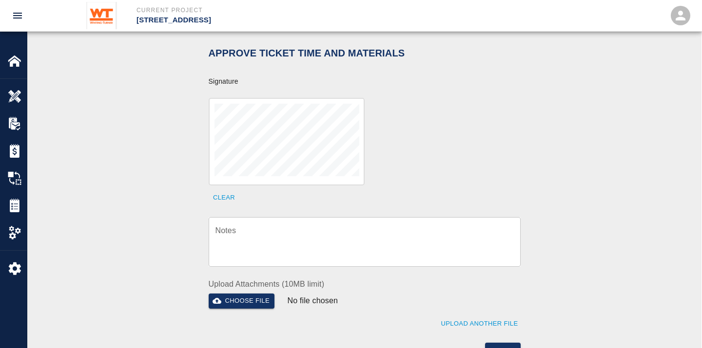
scroll to position [324, 0]
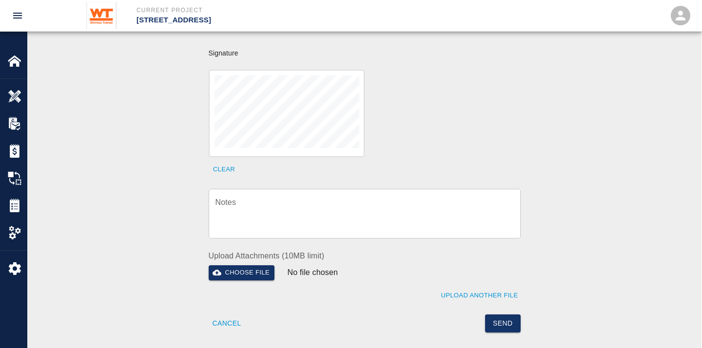
click at [312, 197] on textarea "Notes" at bounding box center [364, 214] width 298 height 34
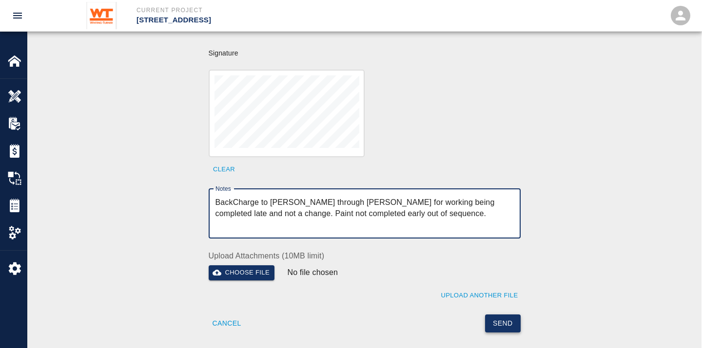
type textarea "BackCharge to [PERSON_NAME] through [PERSON_NAME] for working being completed l…"
click at [512, 313] on button "Send" at bounding box center [503, 324] width 36 height 18
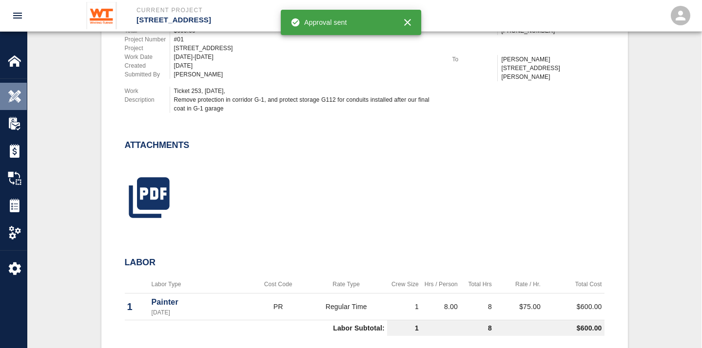
click at [15, 96] on img at bounding box center [15, 97] width 14 height 14
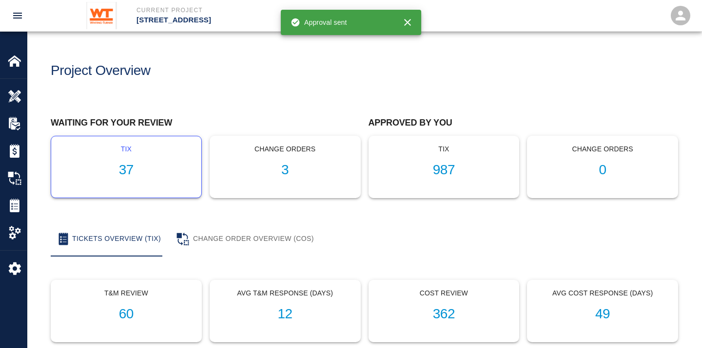
click at [129, 167] on h1 "37" at bounding box center [126, 170] width 134 height 16
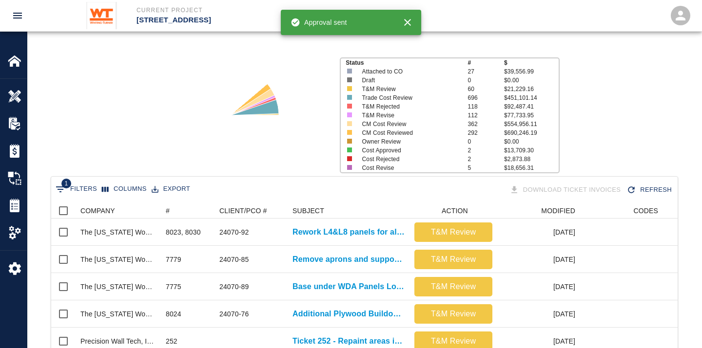
scroll to position [162, 0]
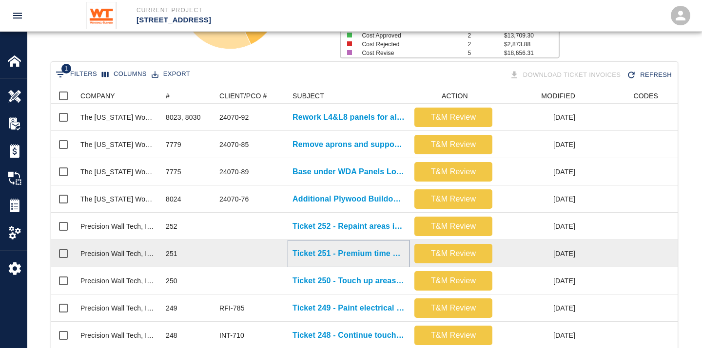
click at [351, 251] on p "Ticket 251 - Premium time work, on 1st floor and B1 level" at bounding box center [348, 254] width 112 height 12
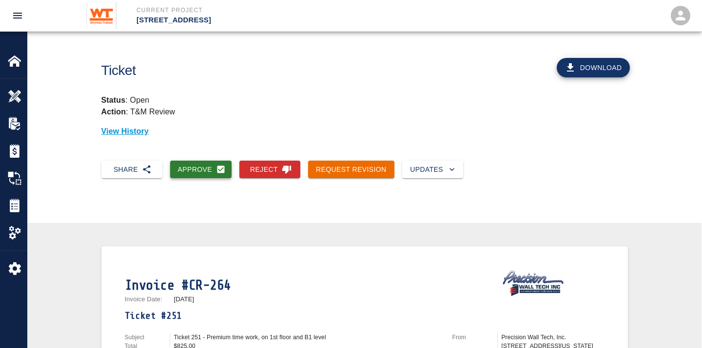
click at [198, 171] on button "Approve" at bounding box center [201, 170] width 62 height 18
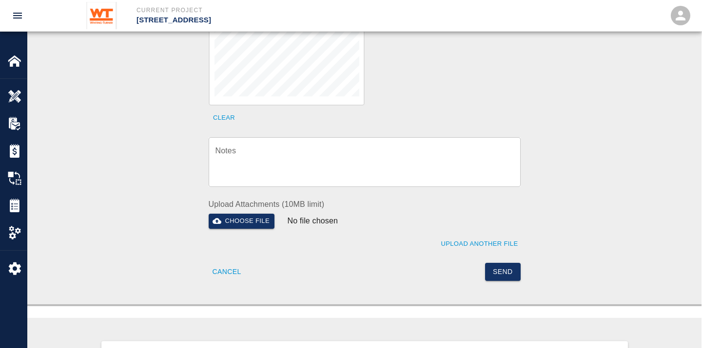
scroll to position [433, 0]
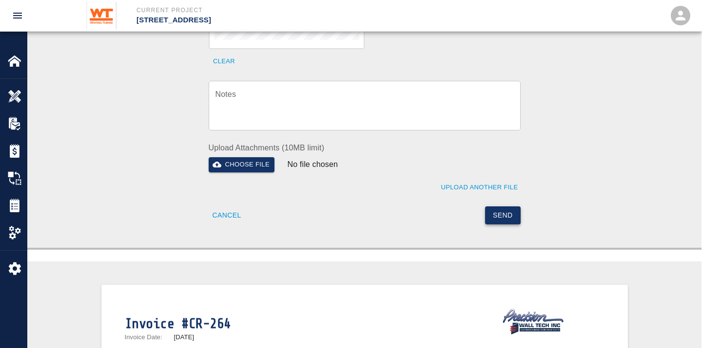
click at [503, 207] on button "Send" at bounding box center [503, 216] width 36 height 18
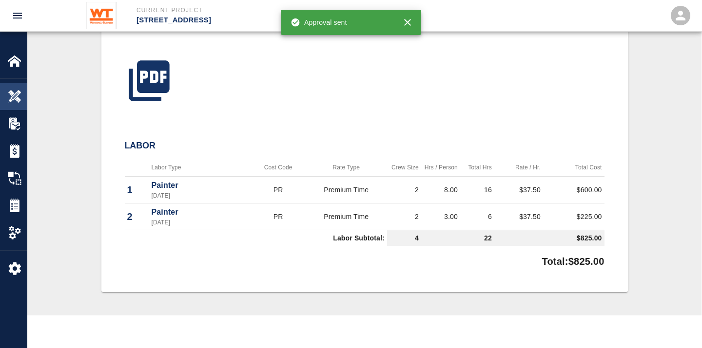
click at [16, 99] on img at bounding box center [15, 97] width 14 height 14
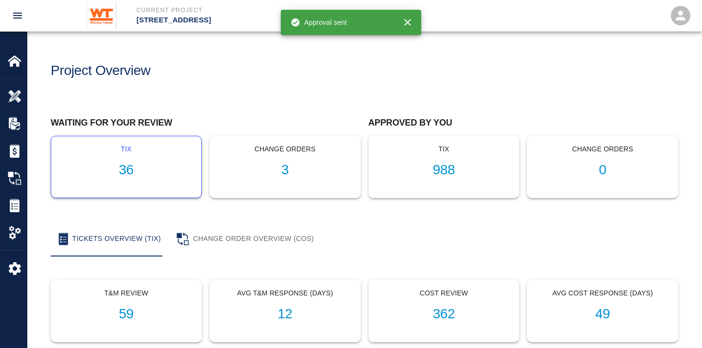
click at [124, 168] on h1 "36" at bounding box center [126, 170] width 134 height 16
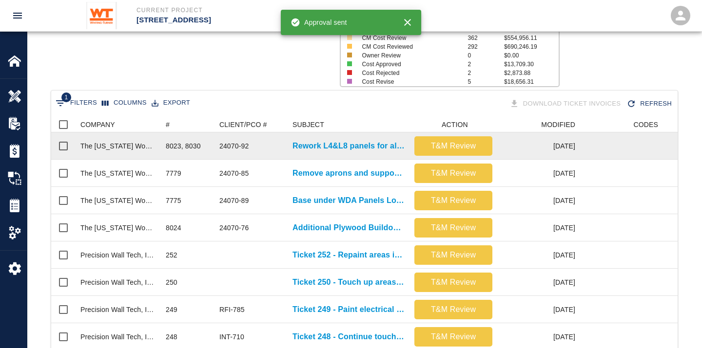
scroll to position [162, 0]
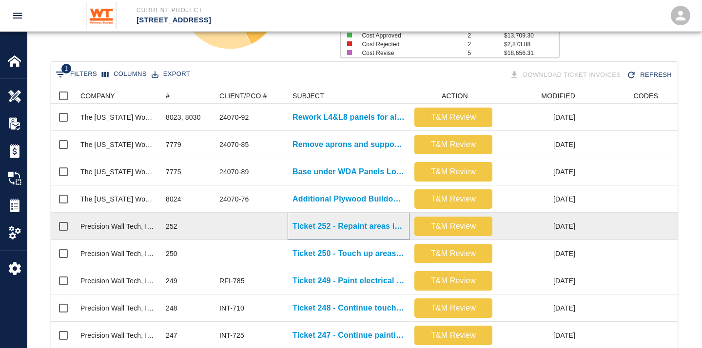
click at [368, 225] on p "Ticket 252 - Repaint areas in G-2 garage" at bounding box center [348, 227] width 112 height 12
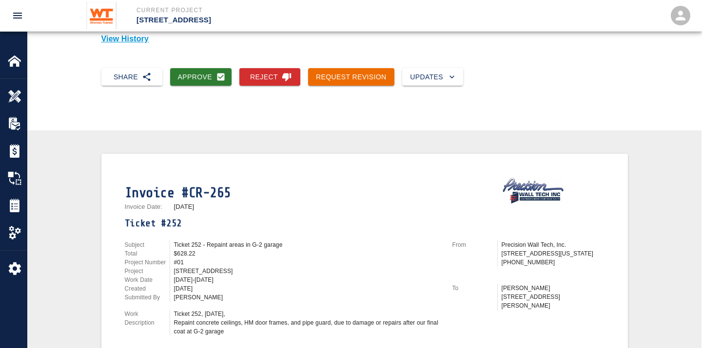
scroll to position [216, 0]
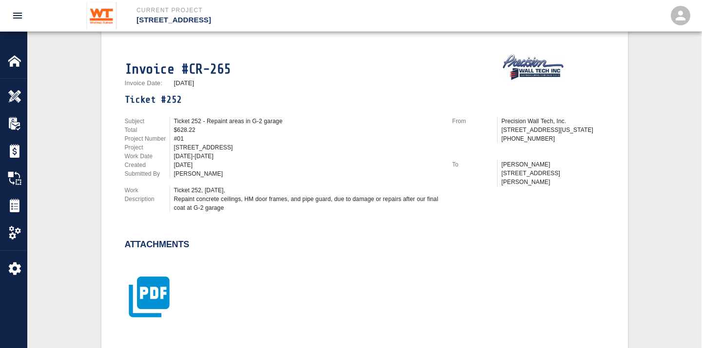
click at [145, 293] on icon "button" at bounding box center [149, 297] width 40 height 40
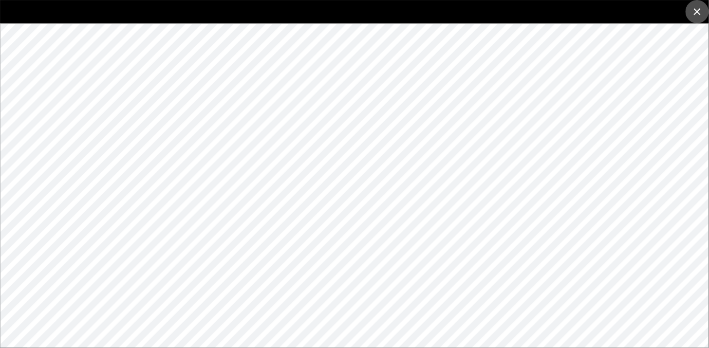
click at [631, 12] on icon "close" at bounding box center [698, 12] width 12 height 12
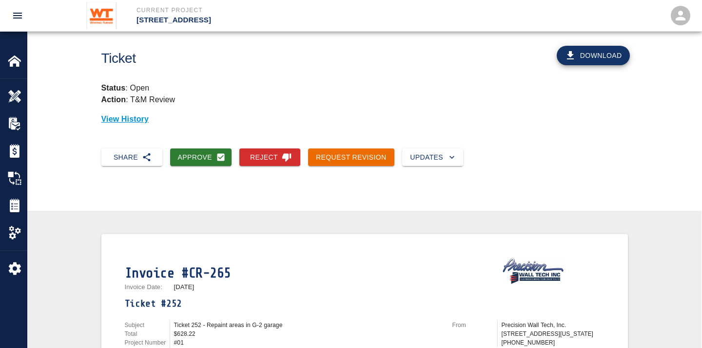
scroll to position [0, 0]
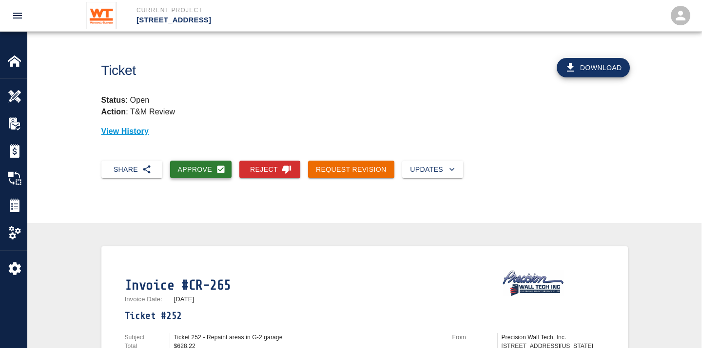
click at [199, 171] on button "Approve" at bounding box center [201, 170] width 62 height 18
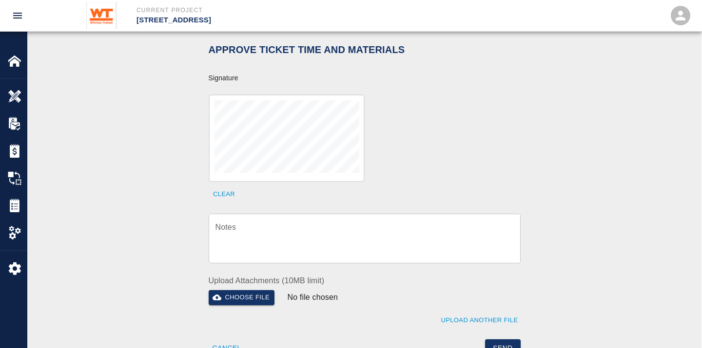
scroll to position [270, 0]
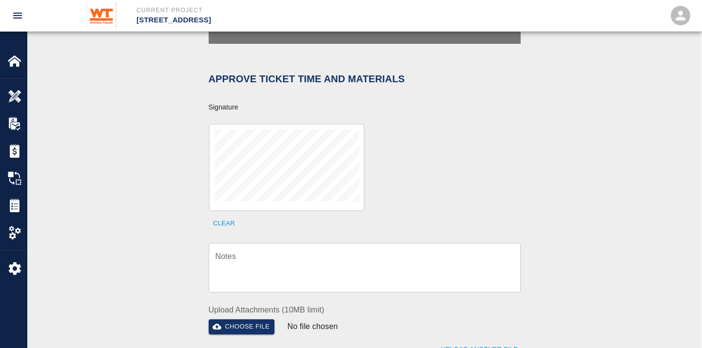
click at [390, 152] on div "Clear" at bounding box center [359, 171] width 324 height 119
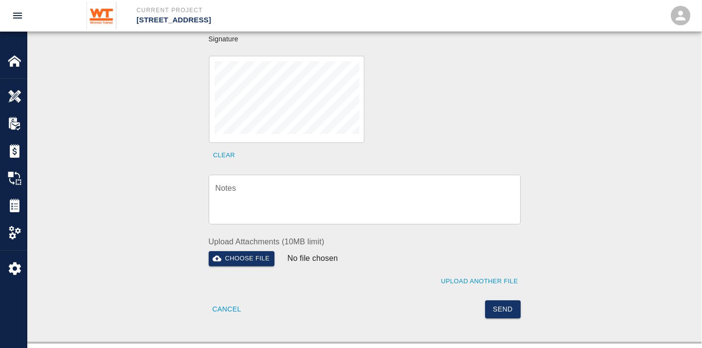
scroll to position [433, 0]
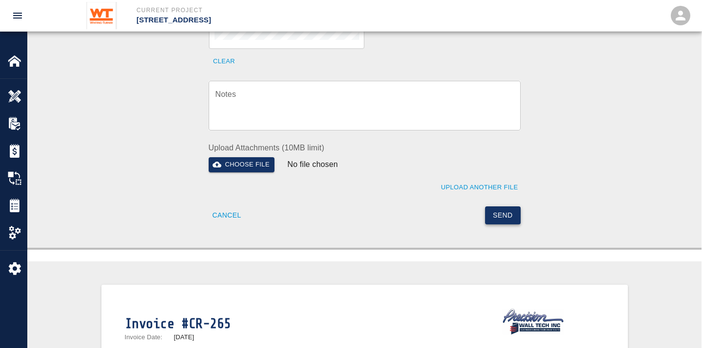
click at [508, 207] on button "Send" at bounding box center [503, 216] width 36 height 18
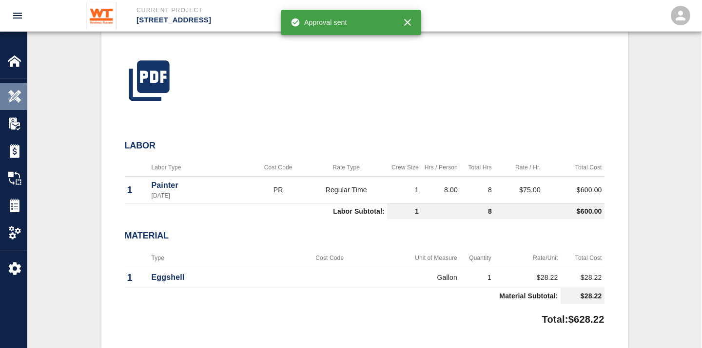
click at [8, 92] on img at bounding box center [15, 97] width 14 height 14
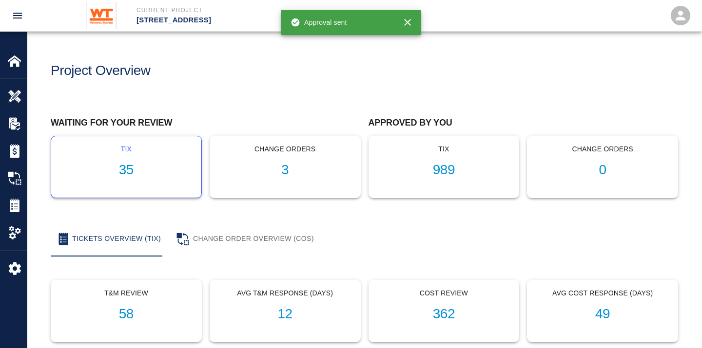
click at [121, 169] on h1 "35" at bounding box center [126, 170] width 134 height 16
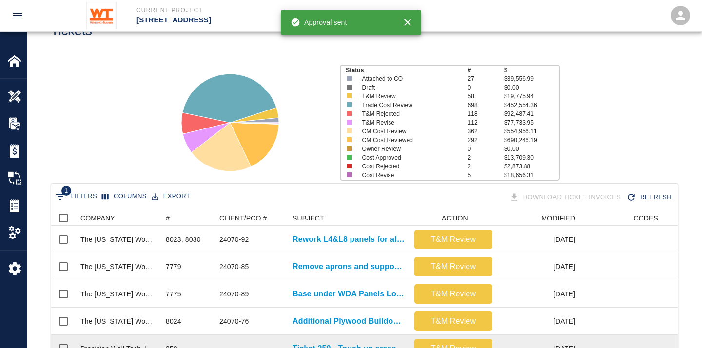
scroll to position [270, 0]
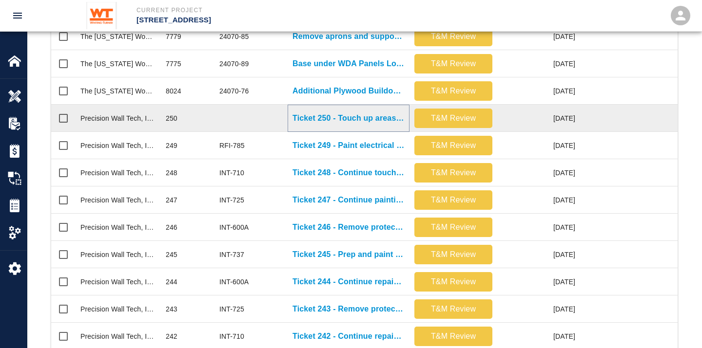
click at [366, 117] on p "Ticket 250 - Touch up areas in cooling yard" at bounding box center [348, 119] width 112 height 12
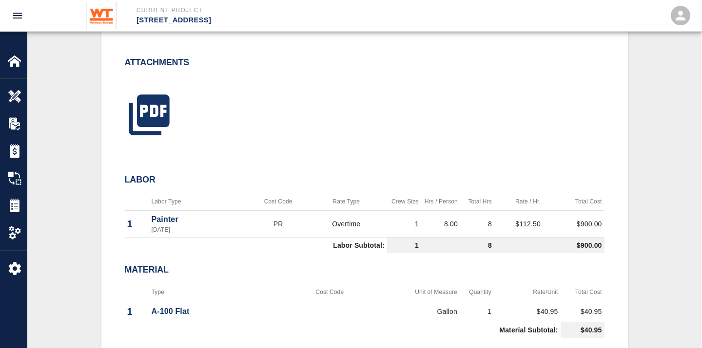
scroll to position [324, 0]
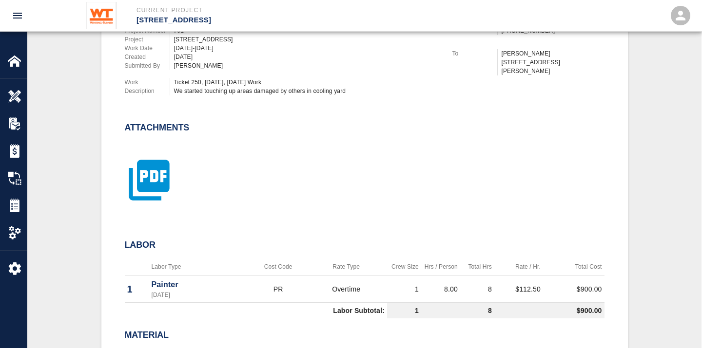
click at [155, 172] on icon "button" at bounding box center [149, 180] width 49 height 49
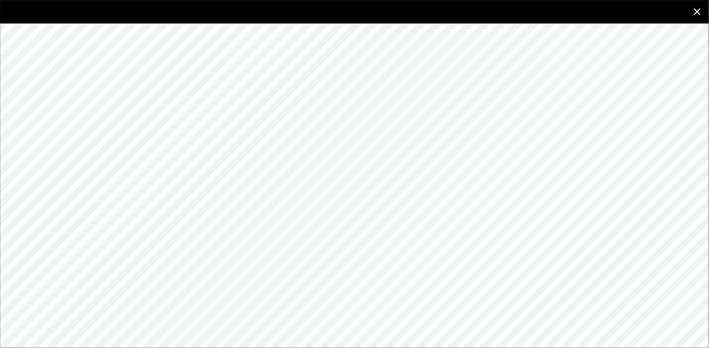
click at [631, 9] on icon "close" at bounding box center [698, 12] width 12 height 12
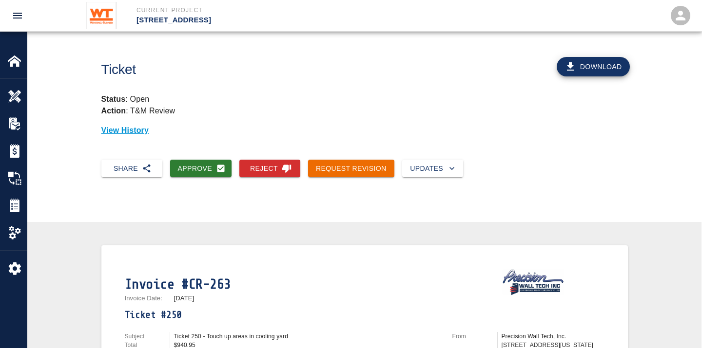
scroll to position [0, 0]
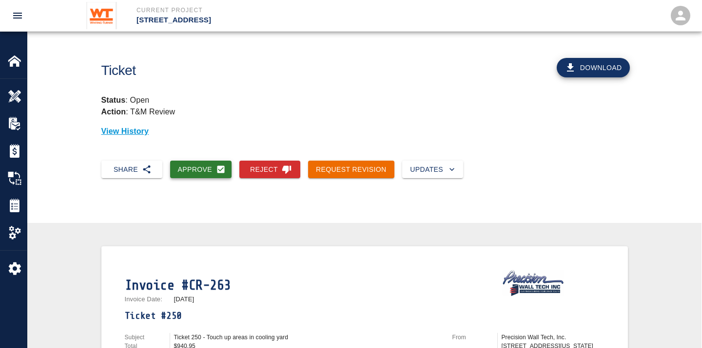
click at [208, 170] on button "Approve" at bounding box center [201, 170] width 62 height 18
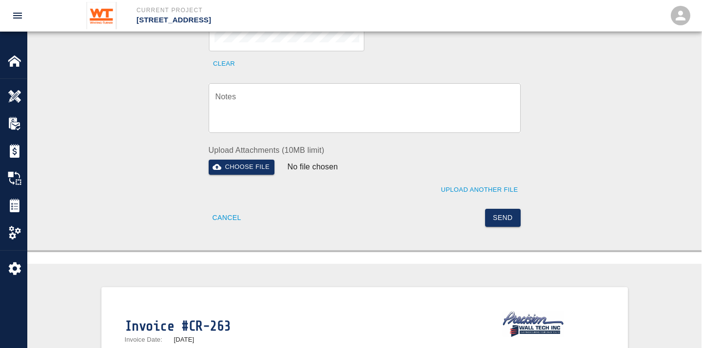
scroll to position [433, 0]
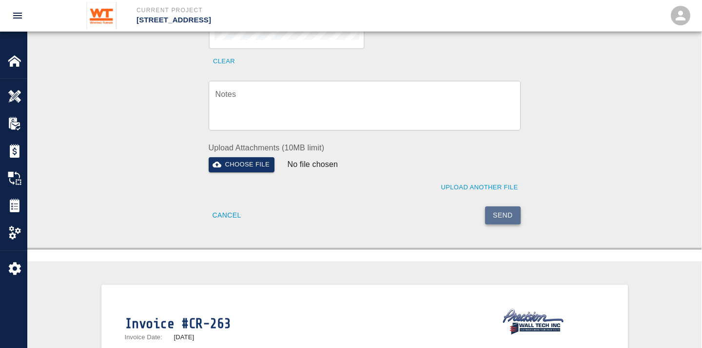
click at [505, 207] on button "Send" at bounding box center [503, 216] width 36 height 18
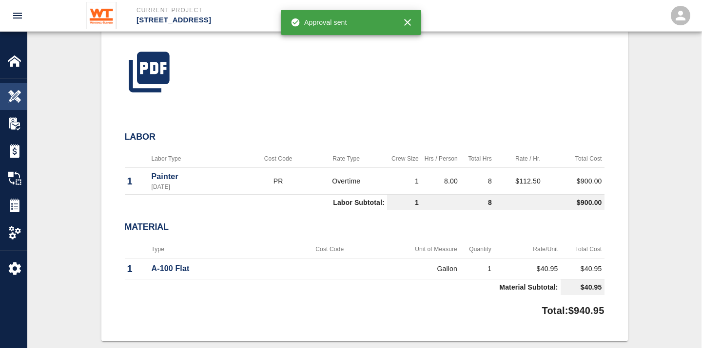
click at [13, 95] on img at bounding box center [15, 97] width 14 height 14
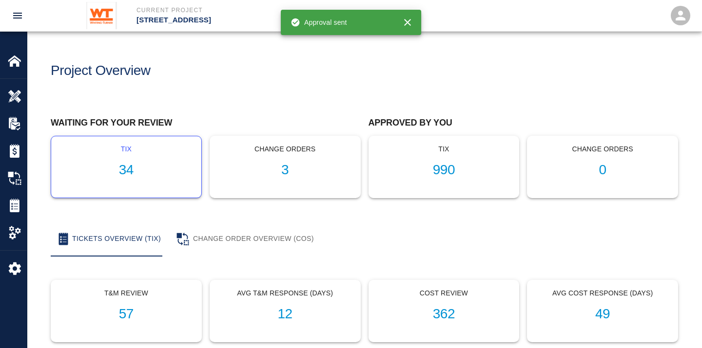
click at [131, 167] on h1 "34" at bounding box center [126, 170] width 134 height 16
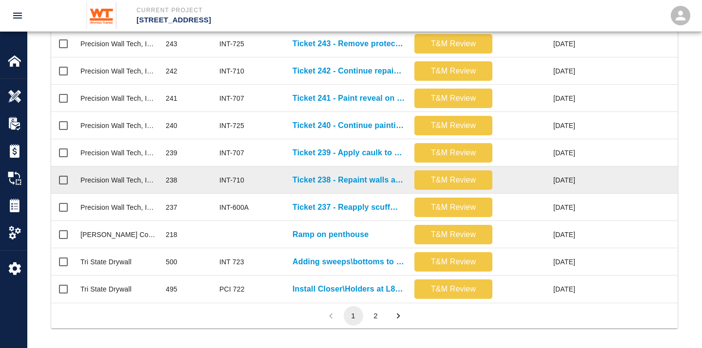
scroll to position [520, 0]
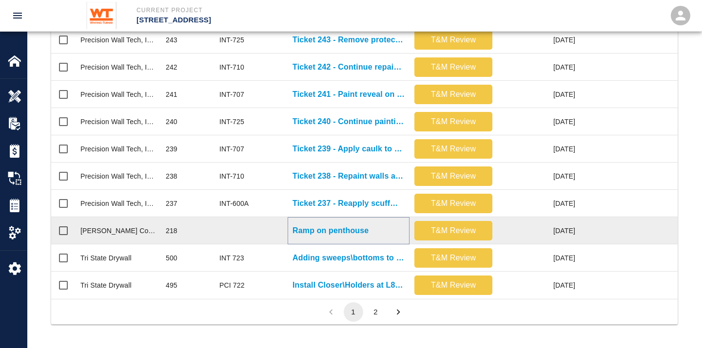
click at [322, 225] on p "Ramp on penthouse" at bounding box center [330, 231] width 76 height 12
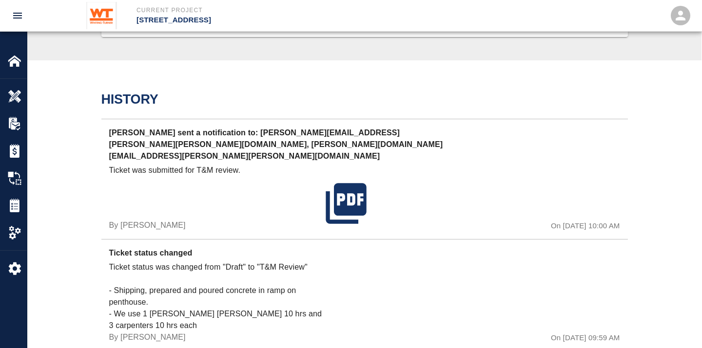
scroll to position [750, 0]
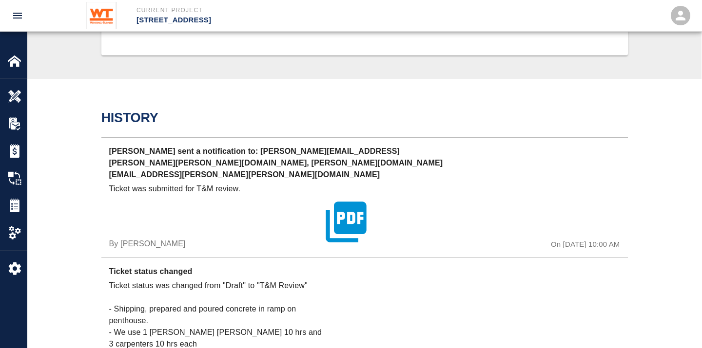
click at [353, 198] on icon "button" at bounding box center [346, 222] width 49 height 49
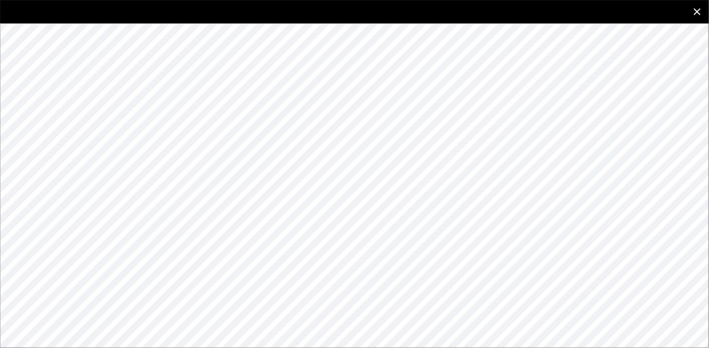
click at [631, 7] on icon "close" at bounding box center [698, 12] width 12 height 12
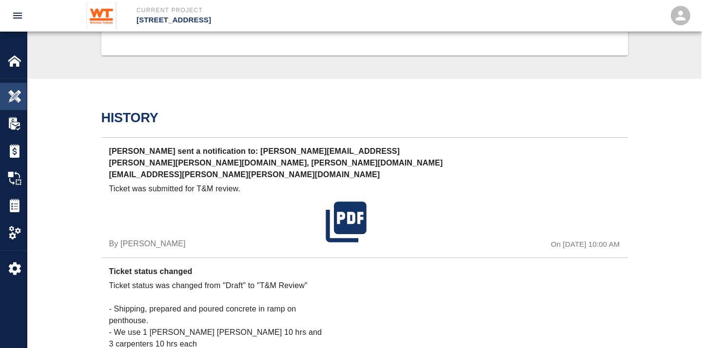
click at [17, 94] on img at bounding box center [15, 97] width 14 height 14
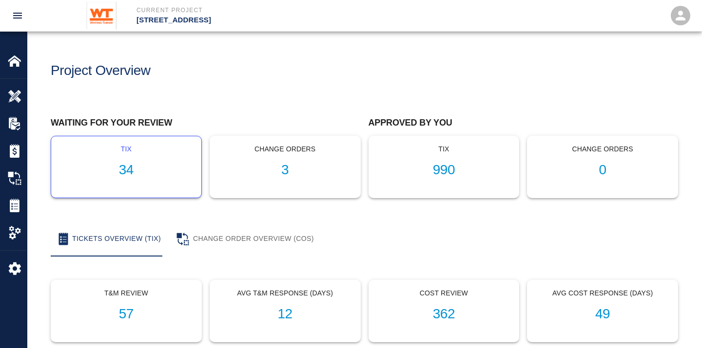
click at [122, 171] on h1 "34" at bounding box center [126, 170] width 134 height 16
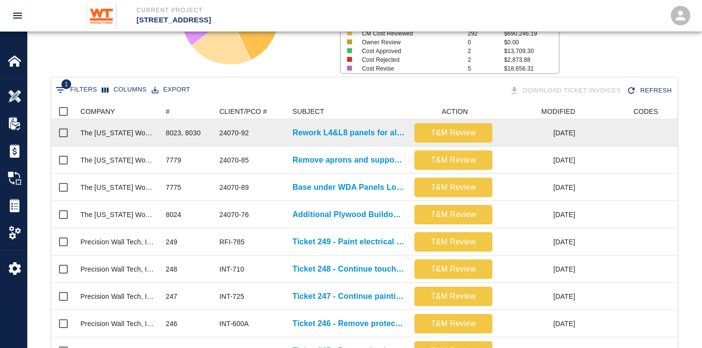
scroll to position [162, 0]
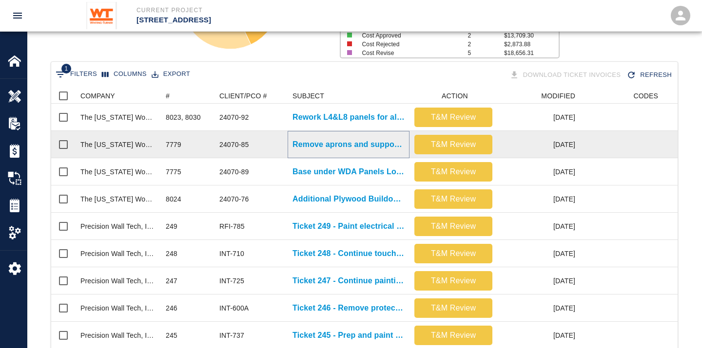
click at [359, 144] on p "Remove aprons and support legs in restrooms for tile rework. L3-L7" at bounding box center [348, 145] width 112 height 12
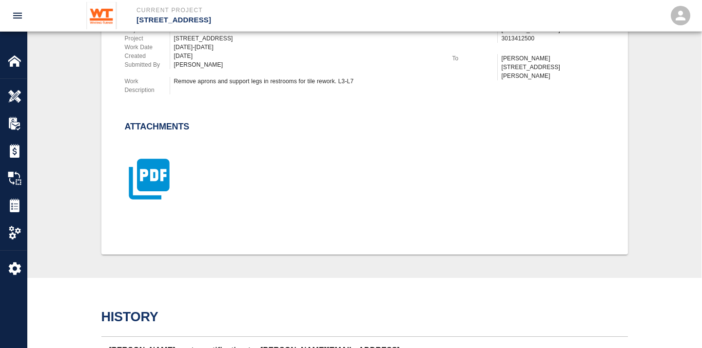
scroll to position [324, 0]
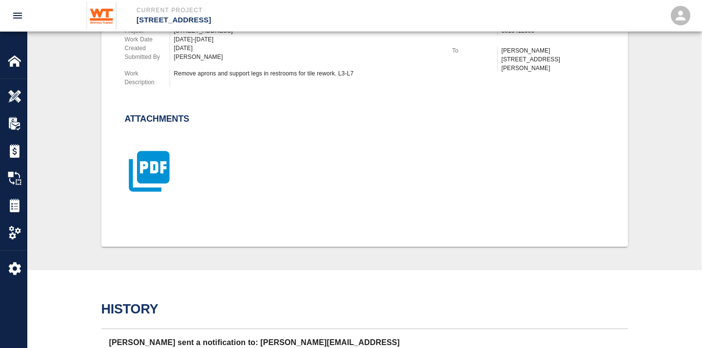
click at [150, 169] on icon "button" at bounding box center [149, 171] width 40 height 40
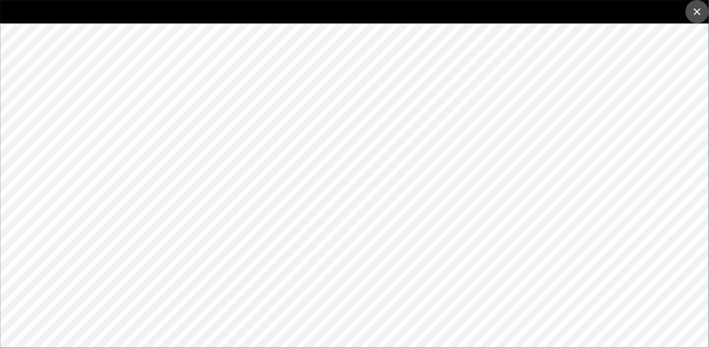
click at [631, 12] on icon "close" at bounding box center [698, 12] width 12 height 12
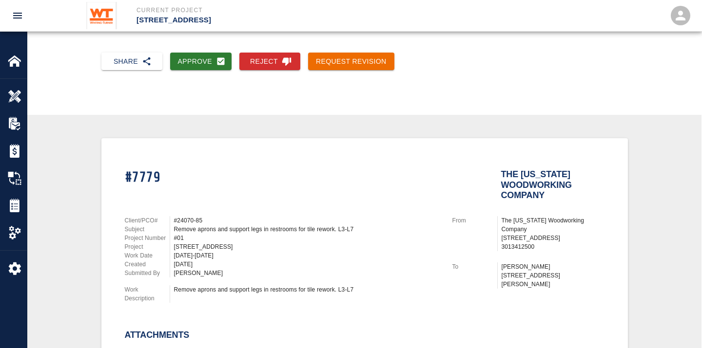
scroll to position [54, 0]
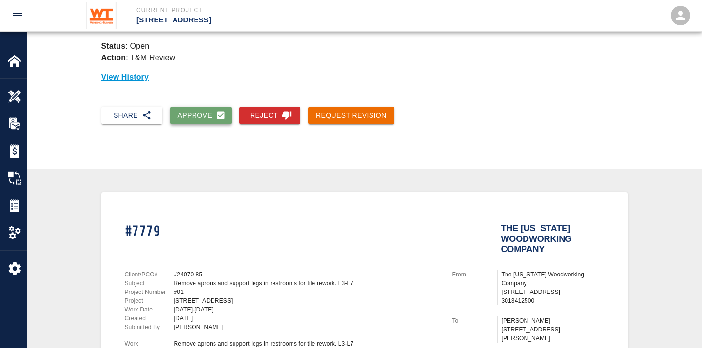
click at [200, 118] on button "Approve" at bounding box center [201, 116] width 62 height 18
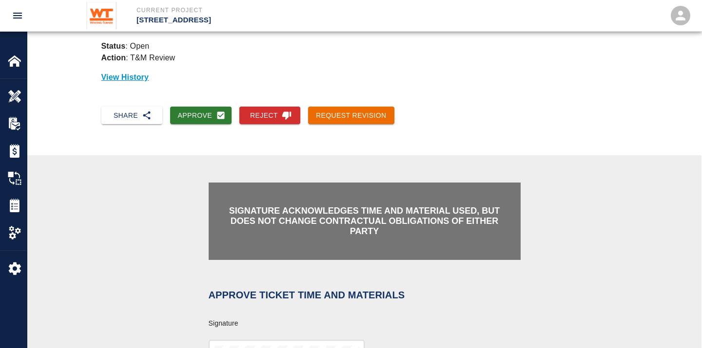
scroll to position [270, 0]
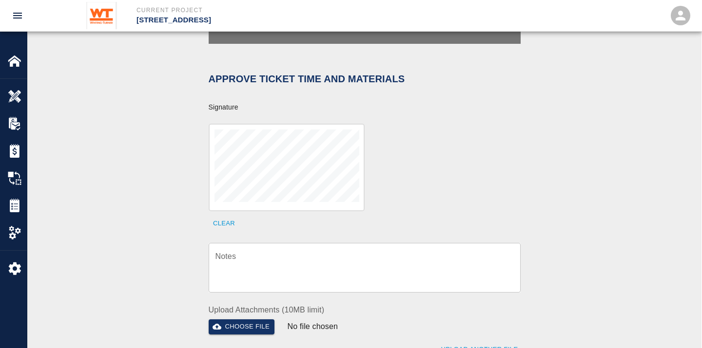
click at [313, 251] on textarea "Notes" at bounding box center [364, 268] width 298 height 34
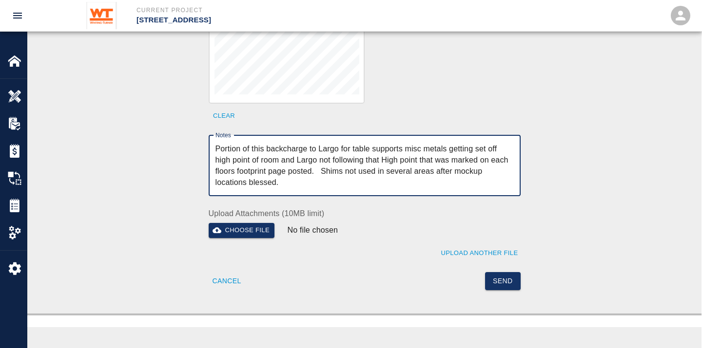
scroll to position [379, 0]
drag, startPoint x: 354, startPoint y: 171, endPoint x: 436, endPoint y: 157, distance: 83.0
click at [436, 157] on textarea "Portion of this backcharge to Largo for table supports misc metals getting set …" at bounding box center [364, 165] width 298 height 45
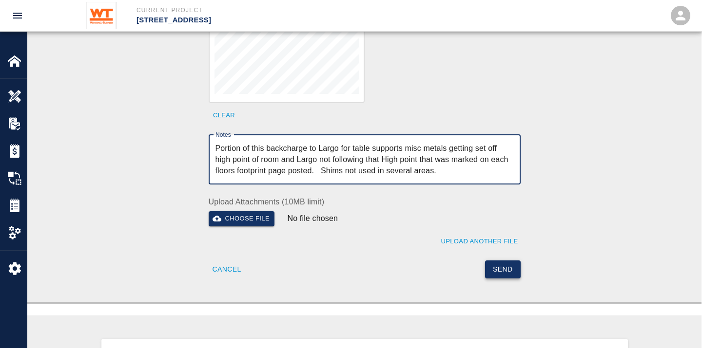
type textarea "Portion of this backcharge to Largo for table supports misc metals getting set …"
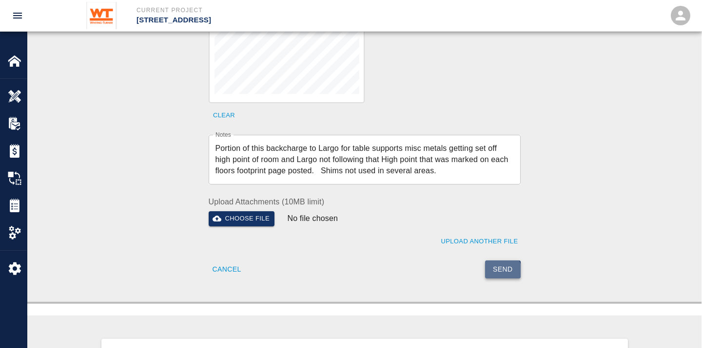
click at [497, 261] on button "Send" at bounding box center [503, 270] width 36 height 18
